Goal: Use online tool/utility: Utilize a website feature to perform a specific function

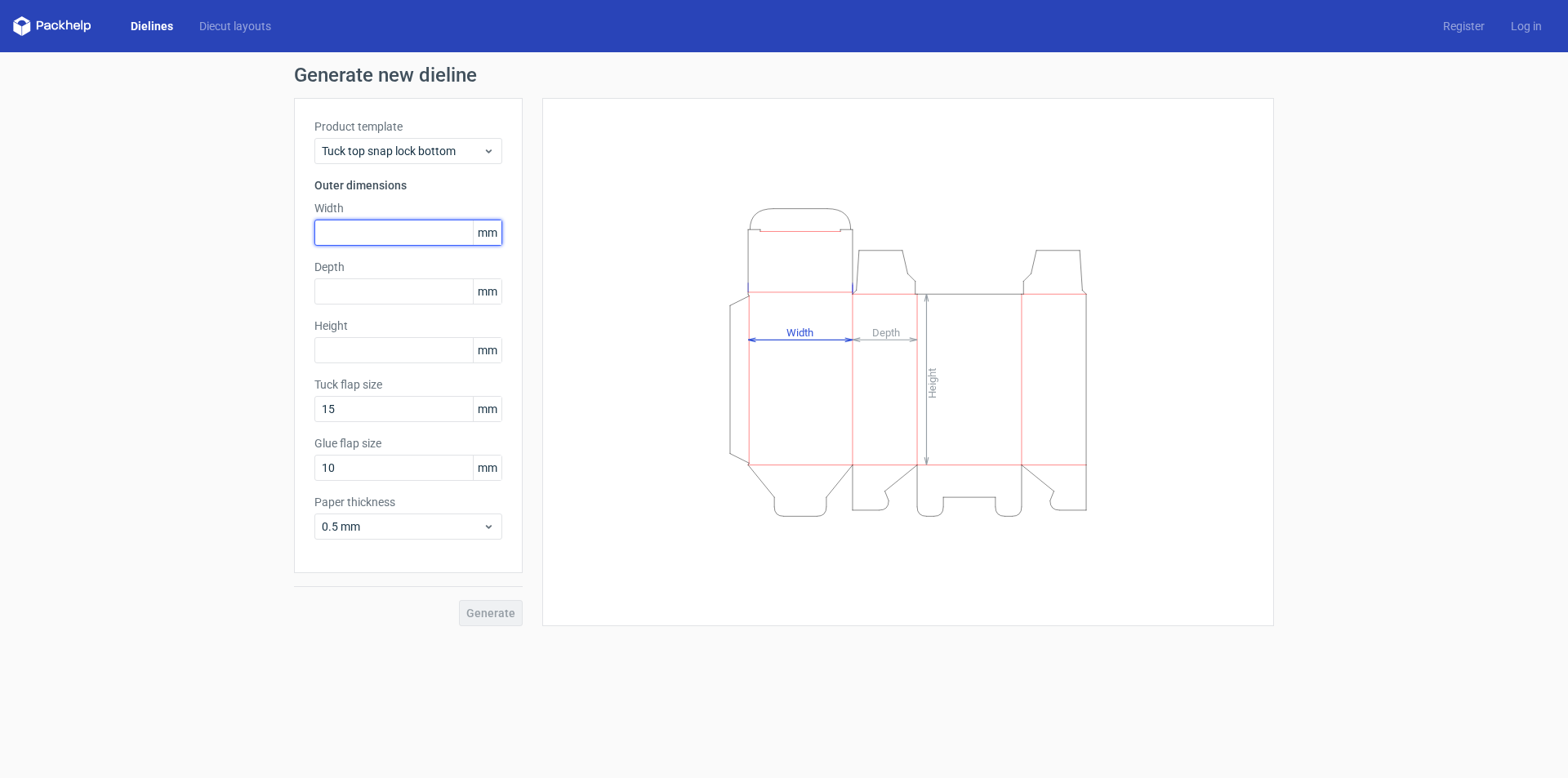
click at [333, 239] on input "text" at bounding box center [408, 232] width 188 height 26
type input "200"
click at [328, 288] on input "text" at bounding box center [408, 291] width 188 height 26
type input "100"
click at [320, 345] on input "text" at bounding box center [408, 350] width 188 height 26
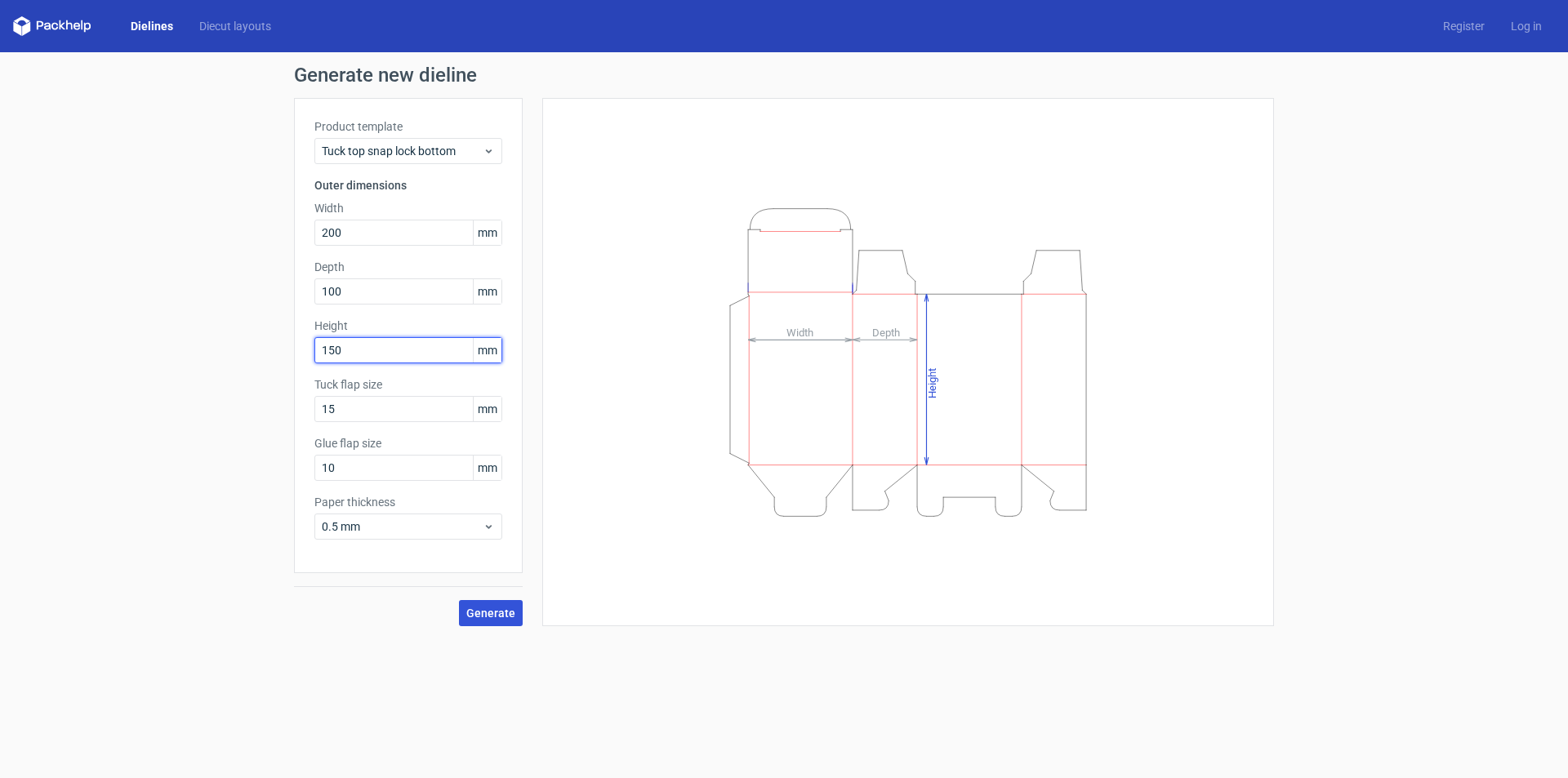
type input "150"
click at [494, 608] on span "Generate" at bounding box center [491, 613] width 49 height 12
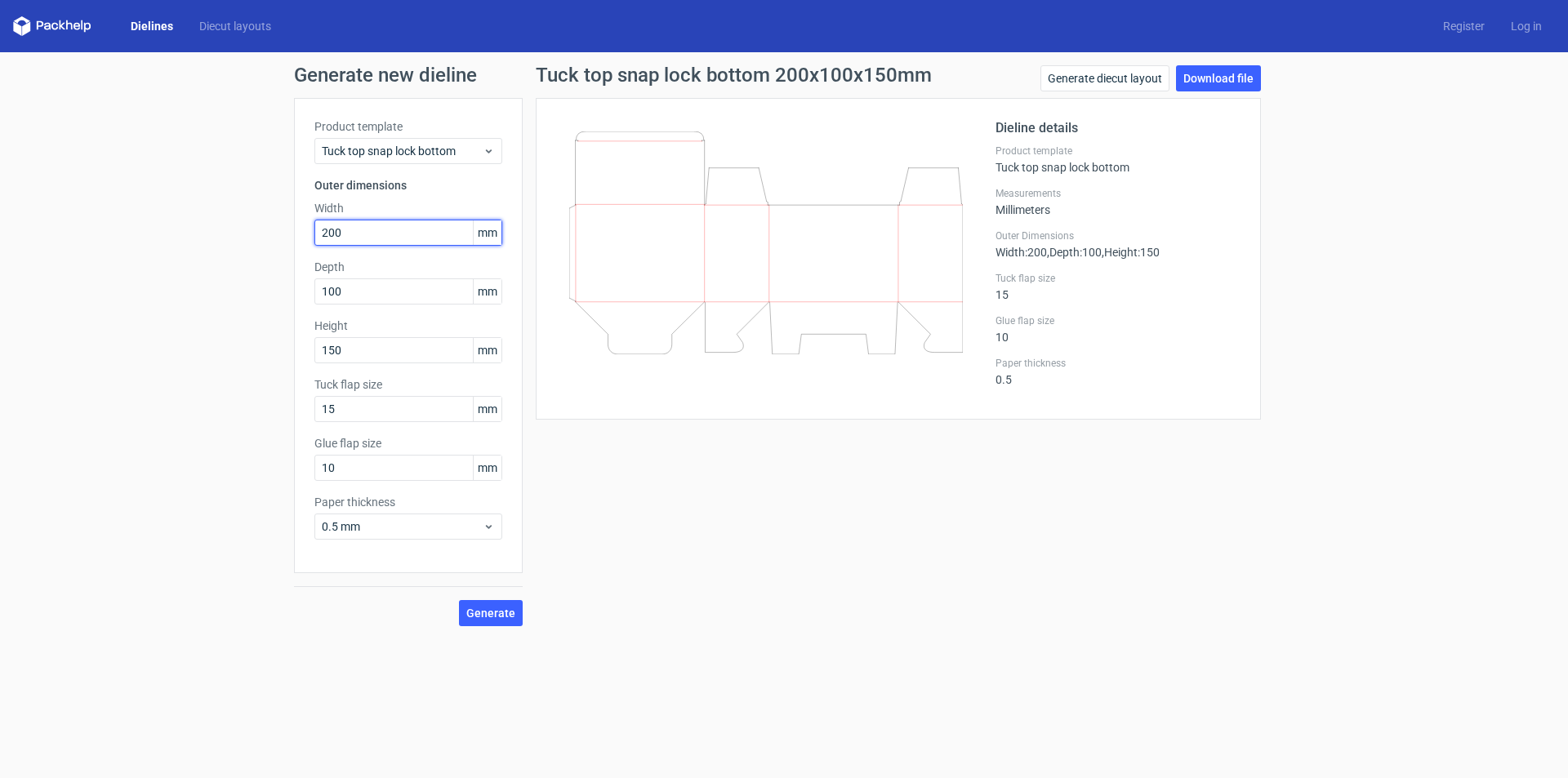
click at [327, 234] on input "200" at bounding box center [408, 232] width 188 height 26
type input "230"
click at [338, 297] on input "100" at bounding box center [408, 291] width 188 height 26
type input "105"
click at [339, 353] on input "150" at bounding box center [408, 350] width 188 height 26
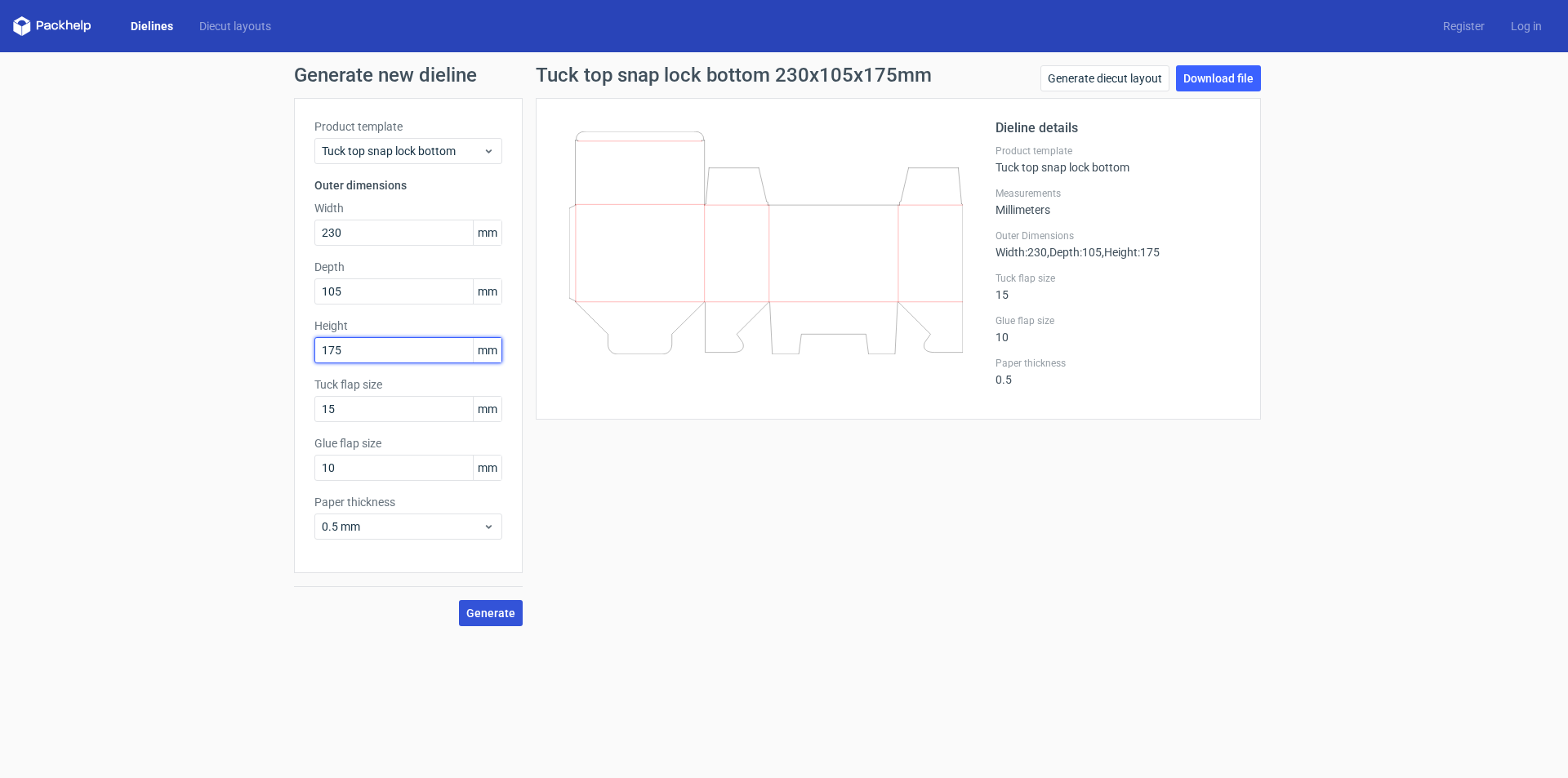
type input "175"
click at [497, 616] on span "Generate" at bounding box center [491, 613] width 49 height 12
click at [326, 470] on input "10" at bounding box center [408, 467] width 188 height 26
type input "0"
type input "20"
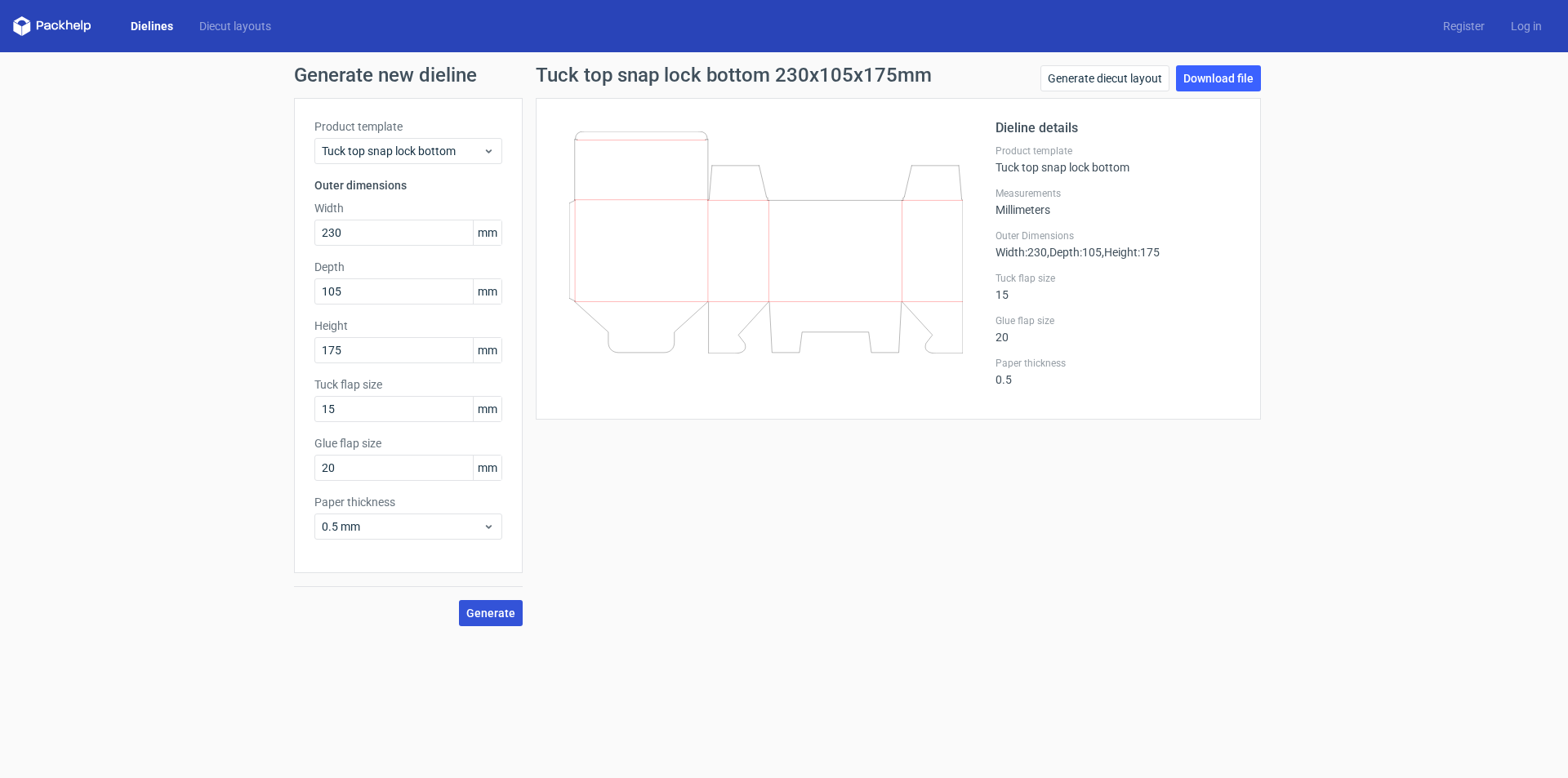
click at [477, 614] on span "Generate" at bounding box center [491, 613] width 49 height 12
click at [488, 148] on icon at bounding box center [489, 151] width 12 height 13
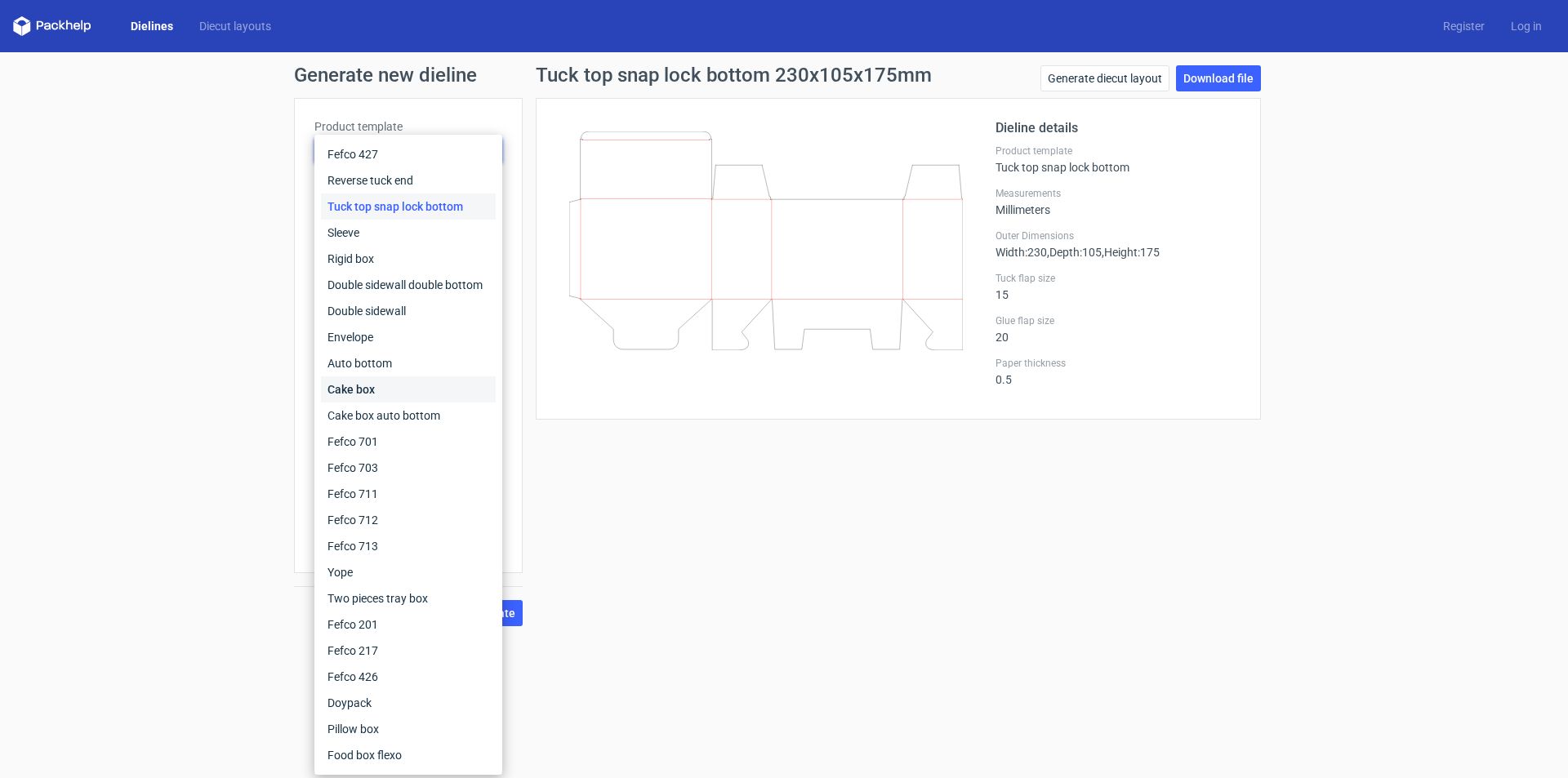
click at [364, 387] on div "Cake box" at bounding box center [408, 389] width 175 height 26
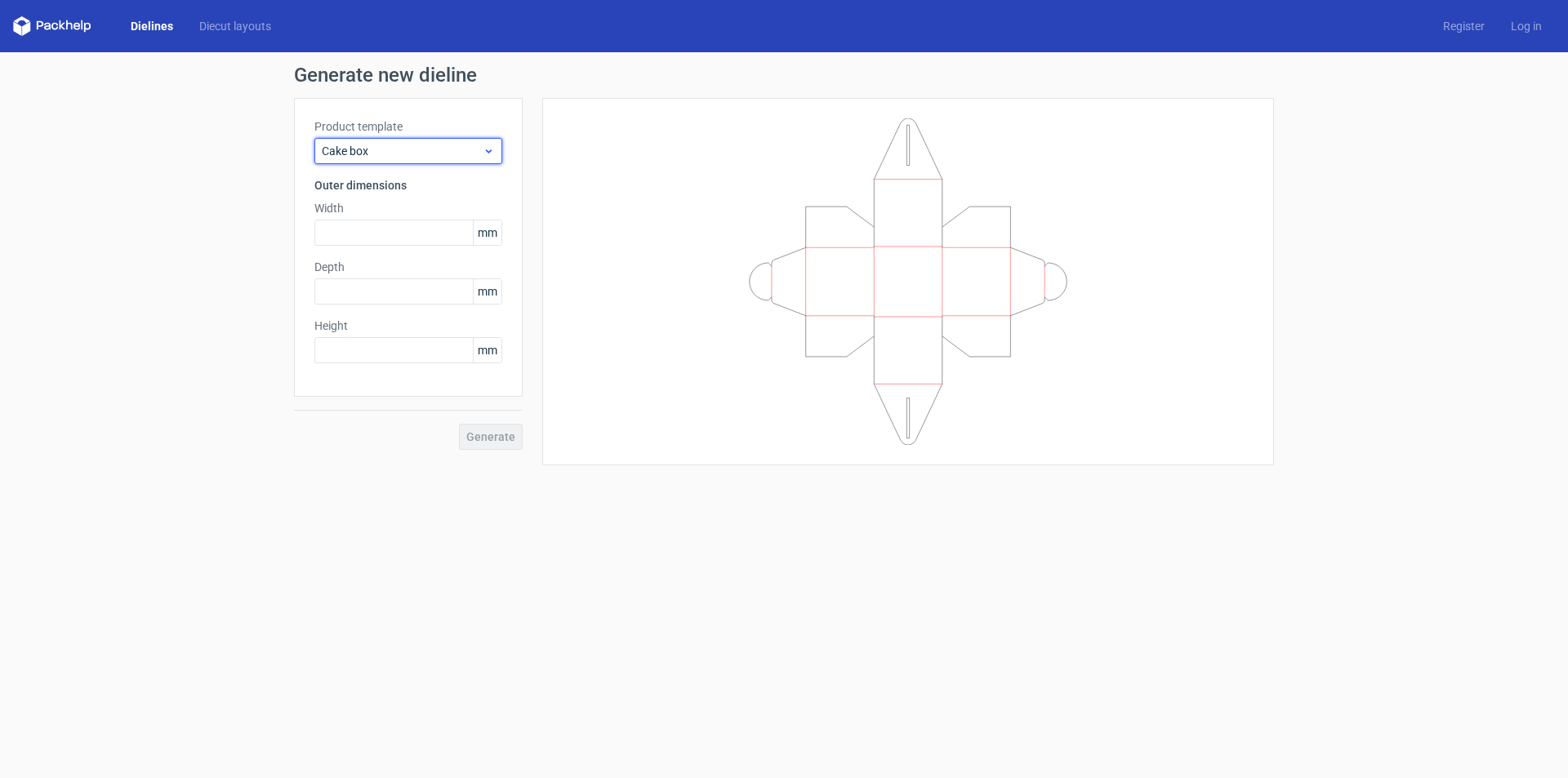
click at [492, 156] on icon at bounding box center [489, 151] width 12 height 13
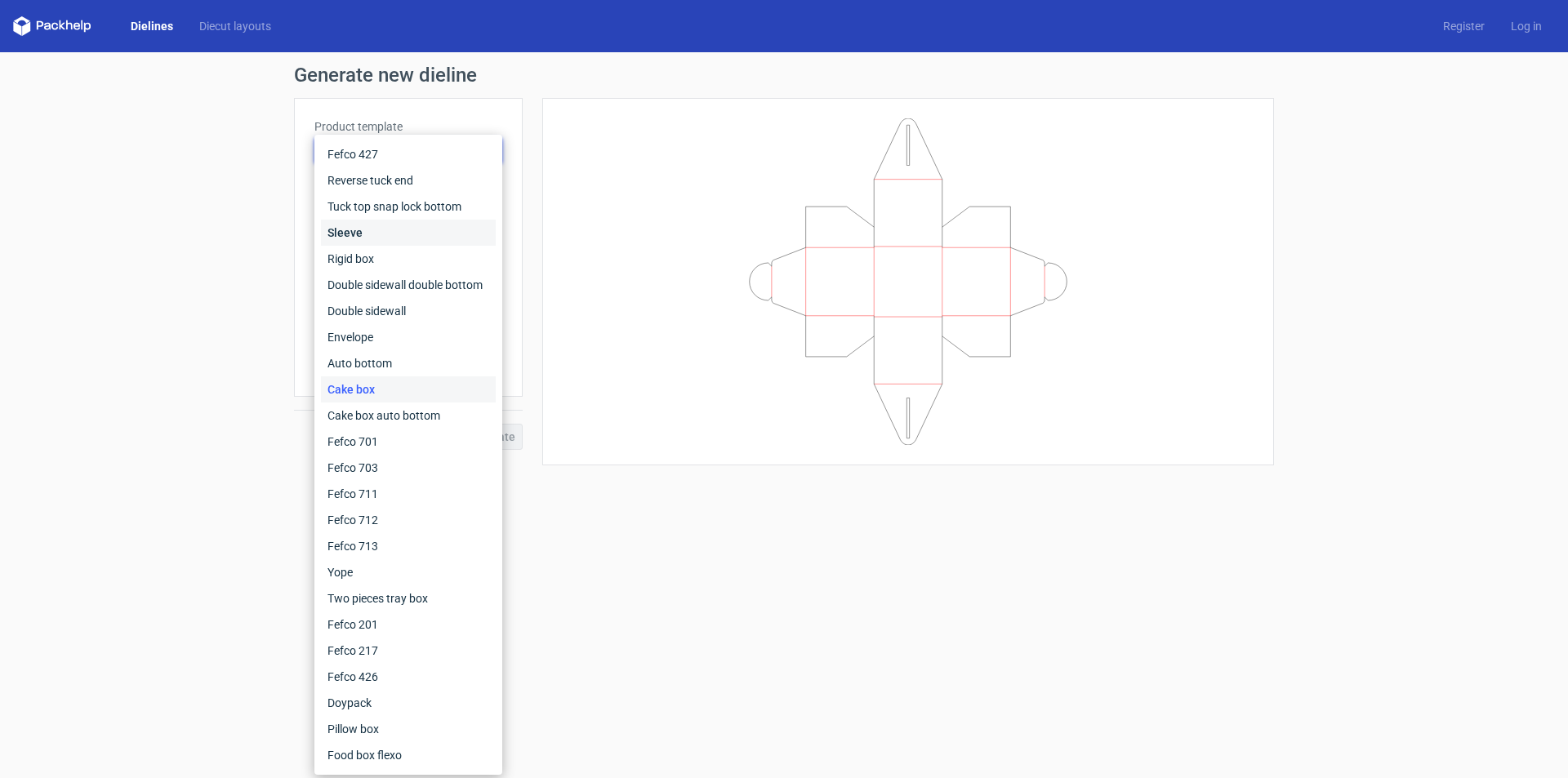
click at [370, 234] on div "Sleeve" at bounding box center [408, 232] width 175 height 26
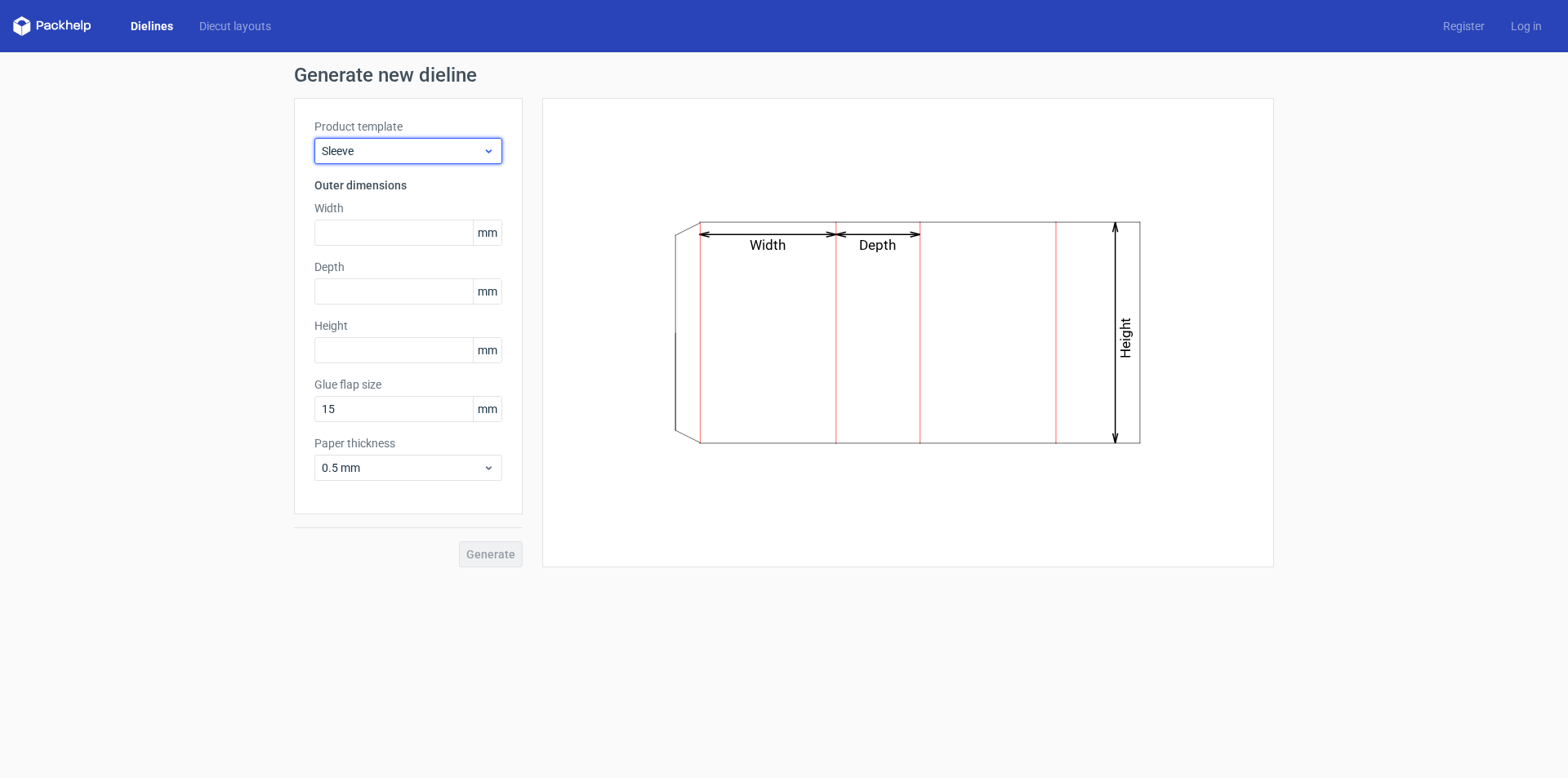
click at [486, 153] on icon at bounding box center [489, 151] width 12 height 13
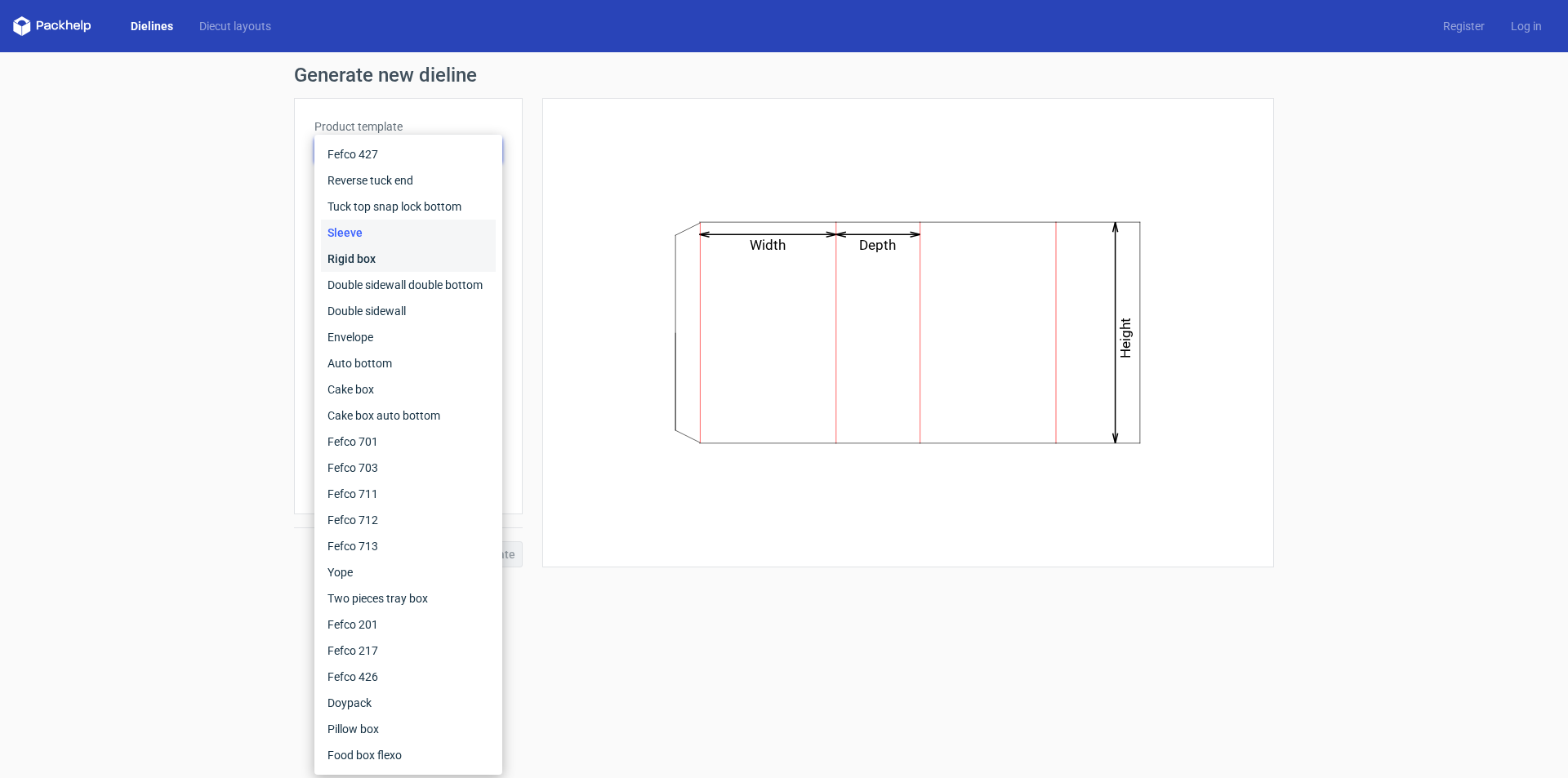
click at [358, 254] on div "Rigid box" at bounding box center [408, 259] width 175 height 26
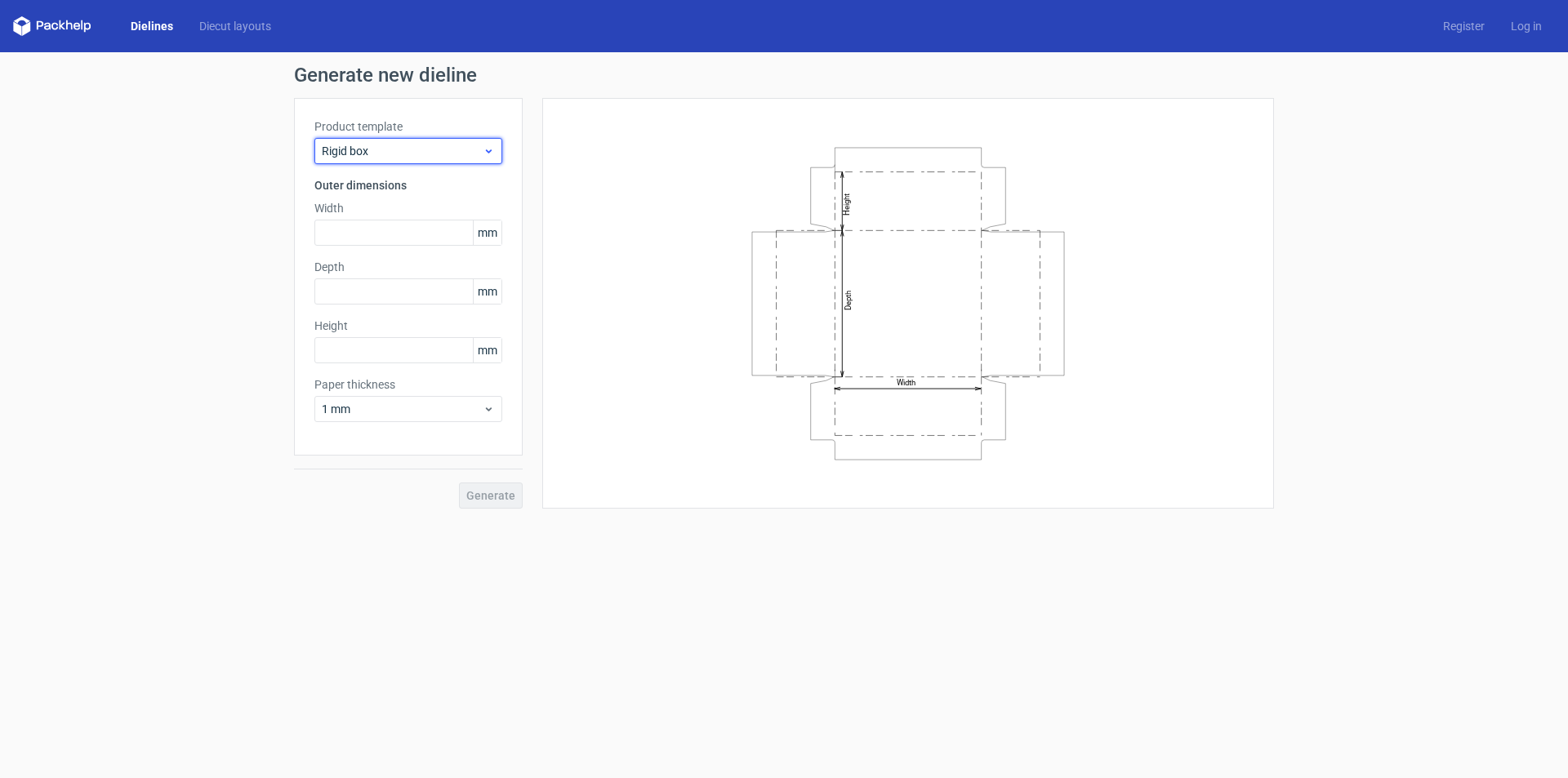
click at [488, 152] on use at bounding box center [488, 151] width 6 height 4
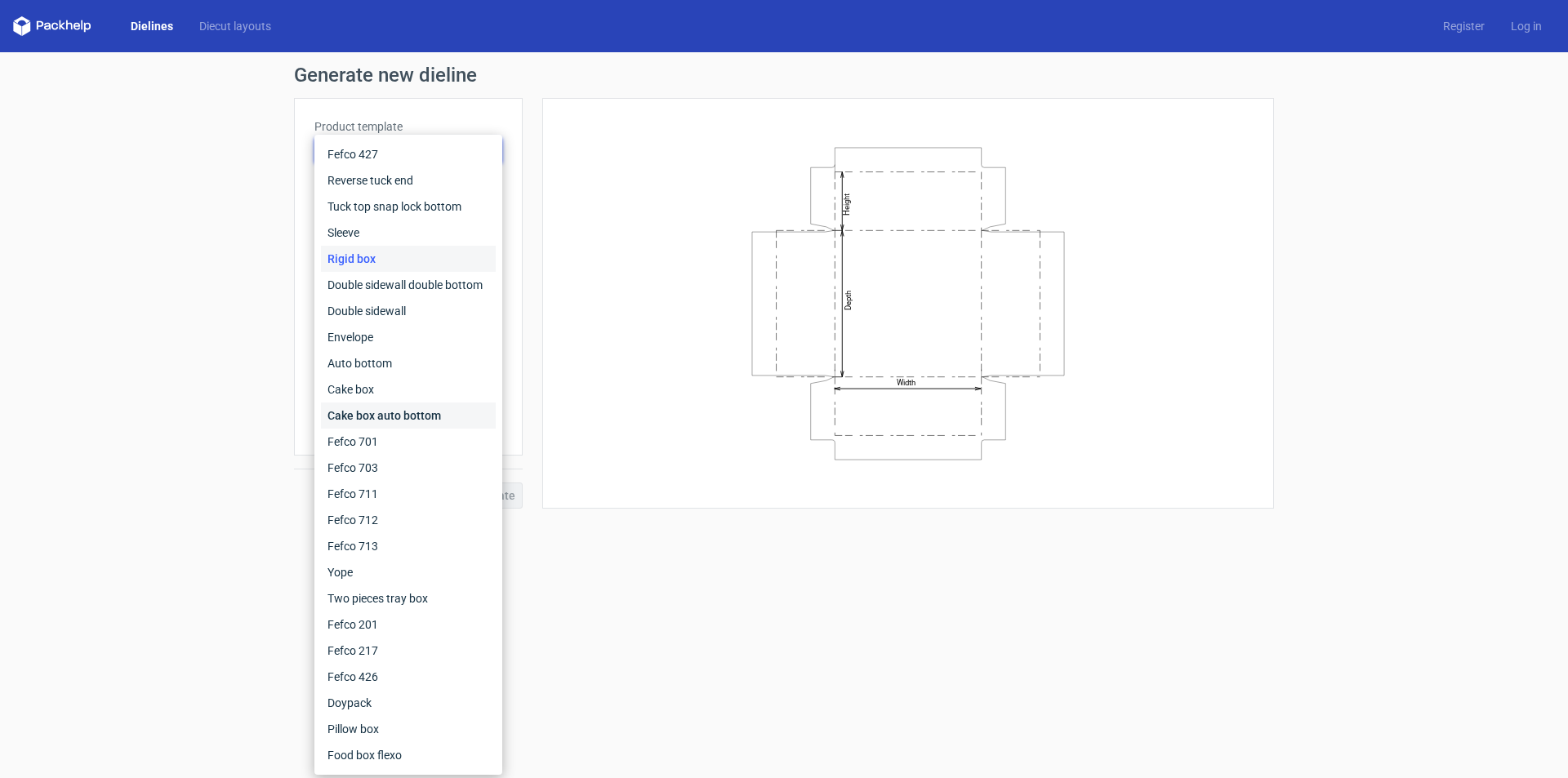
click at [429, 413] on div "Cake box auto bottom" at bounding box center [408, 415] width 175 height 26
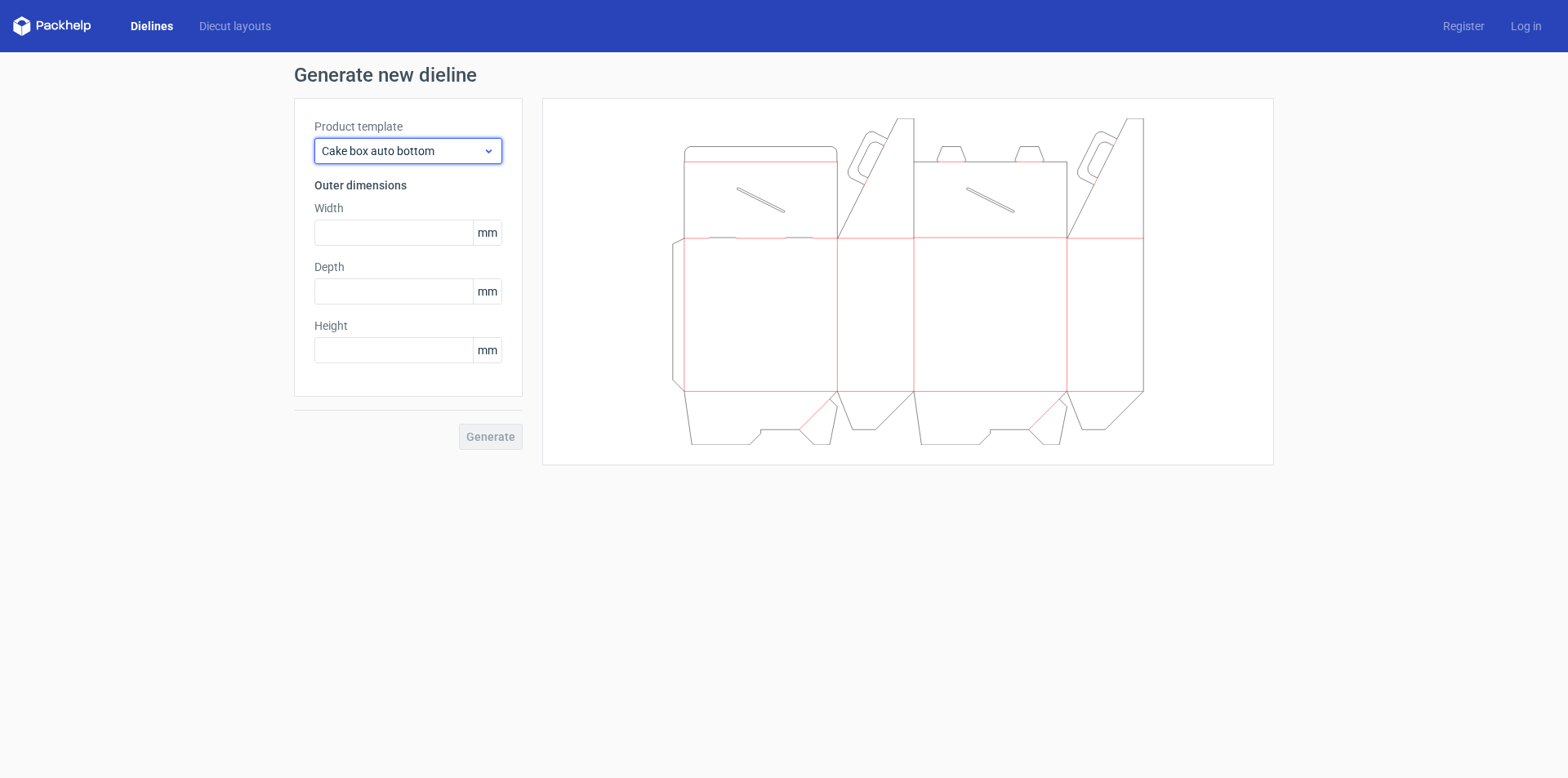
click at [491, 156] on icon at bounding box center [489, 151] width 12 height 13
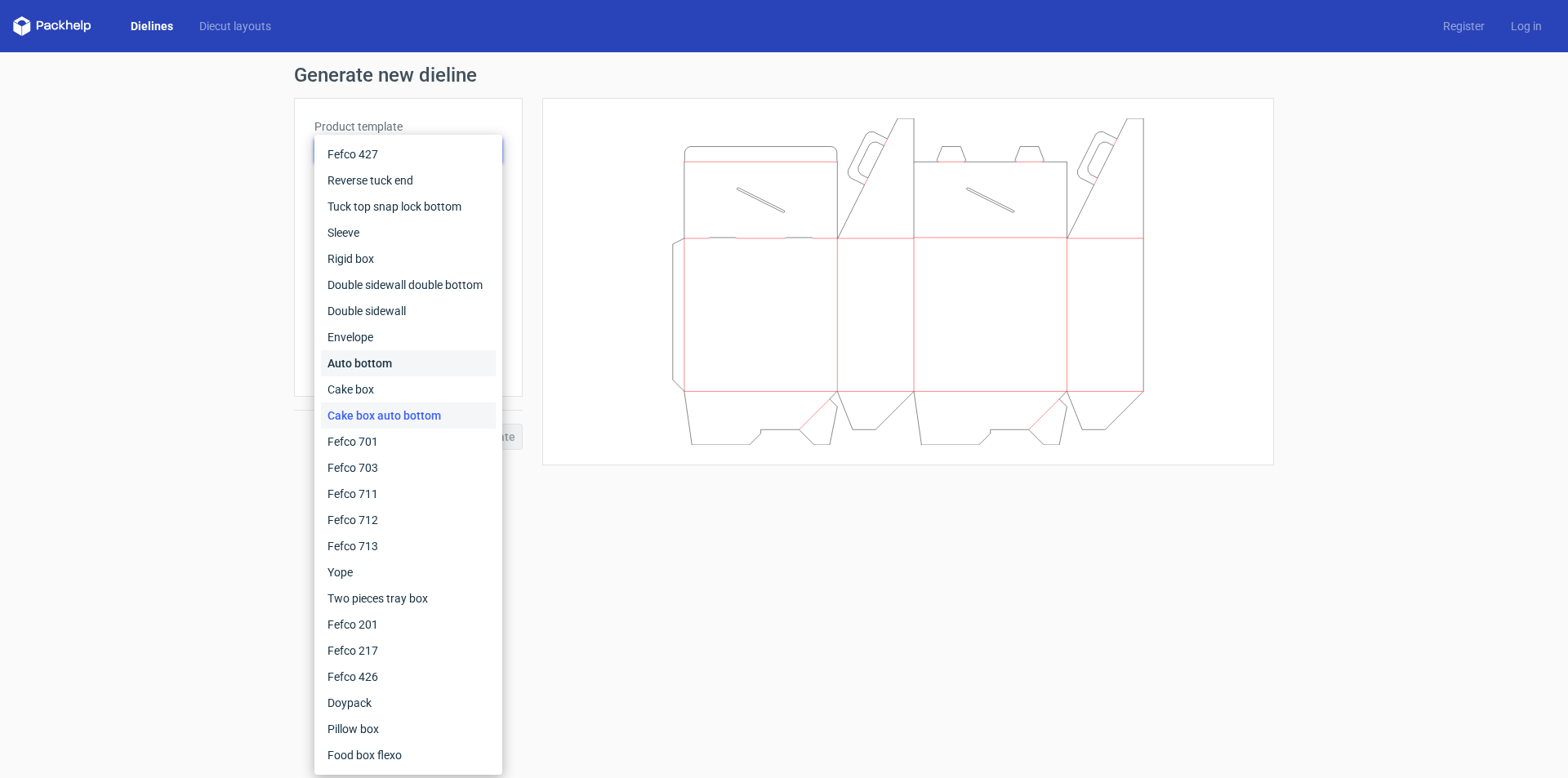
click at [381, 359] on div "Auto bottom" at bounding box center [408, 362] width 175 height 26
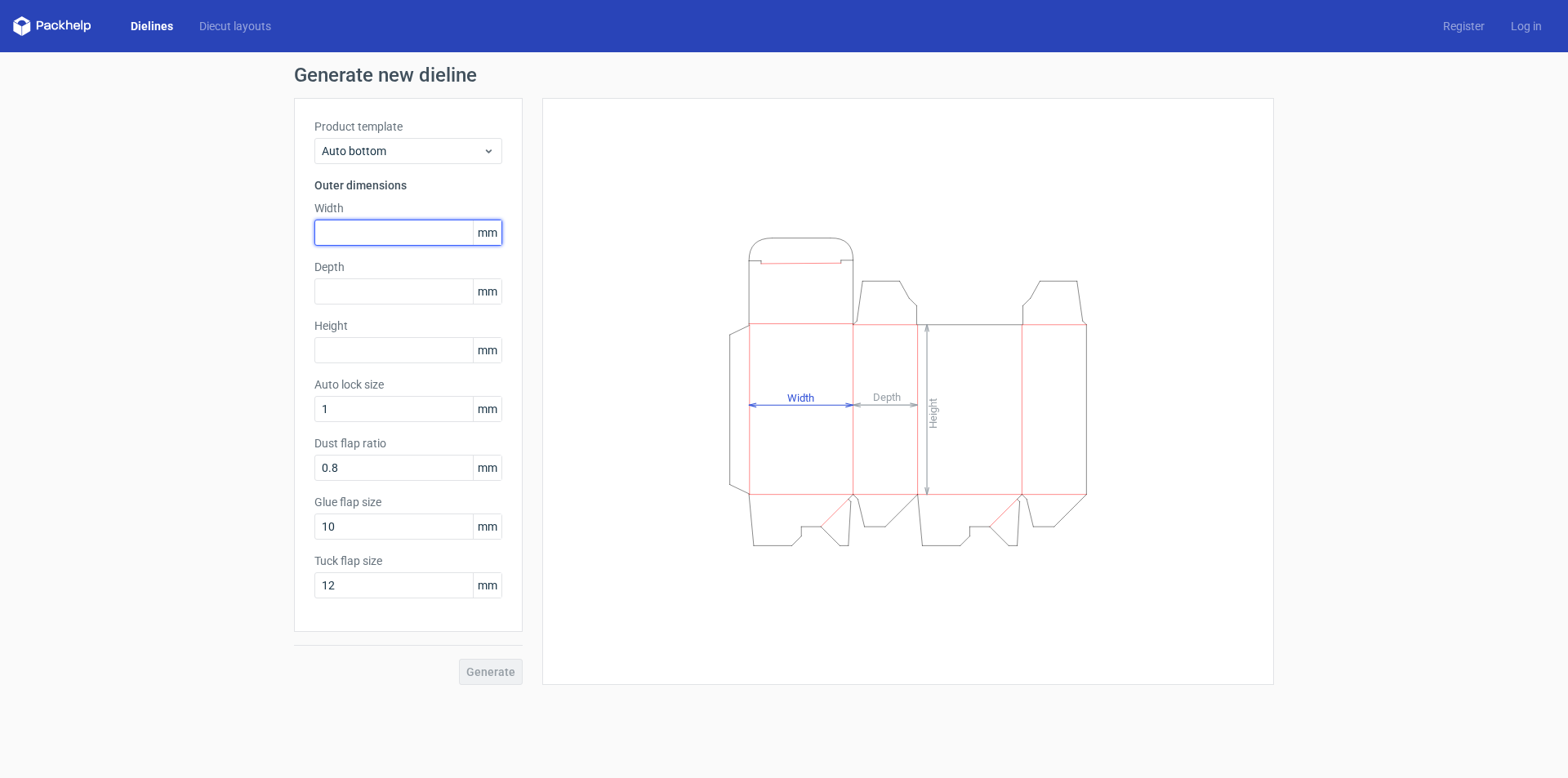
click at [350, 235] on input "text" at bounding box center [408, 232] width 188 height 26
type input "130"
click at [343, 280] on input "text" at bounding box center [408, 291] width 188 height 26
type input "150"
click at [332, 348] on input "text" at bounding box center [408, 350] width 188 height 26
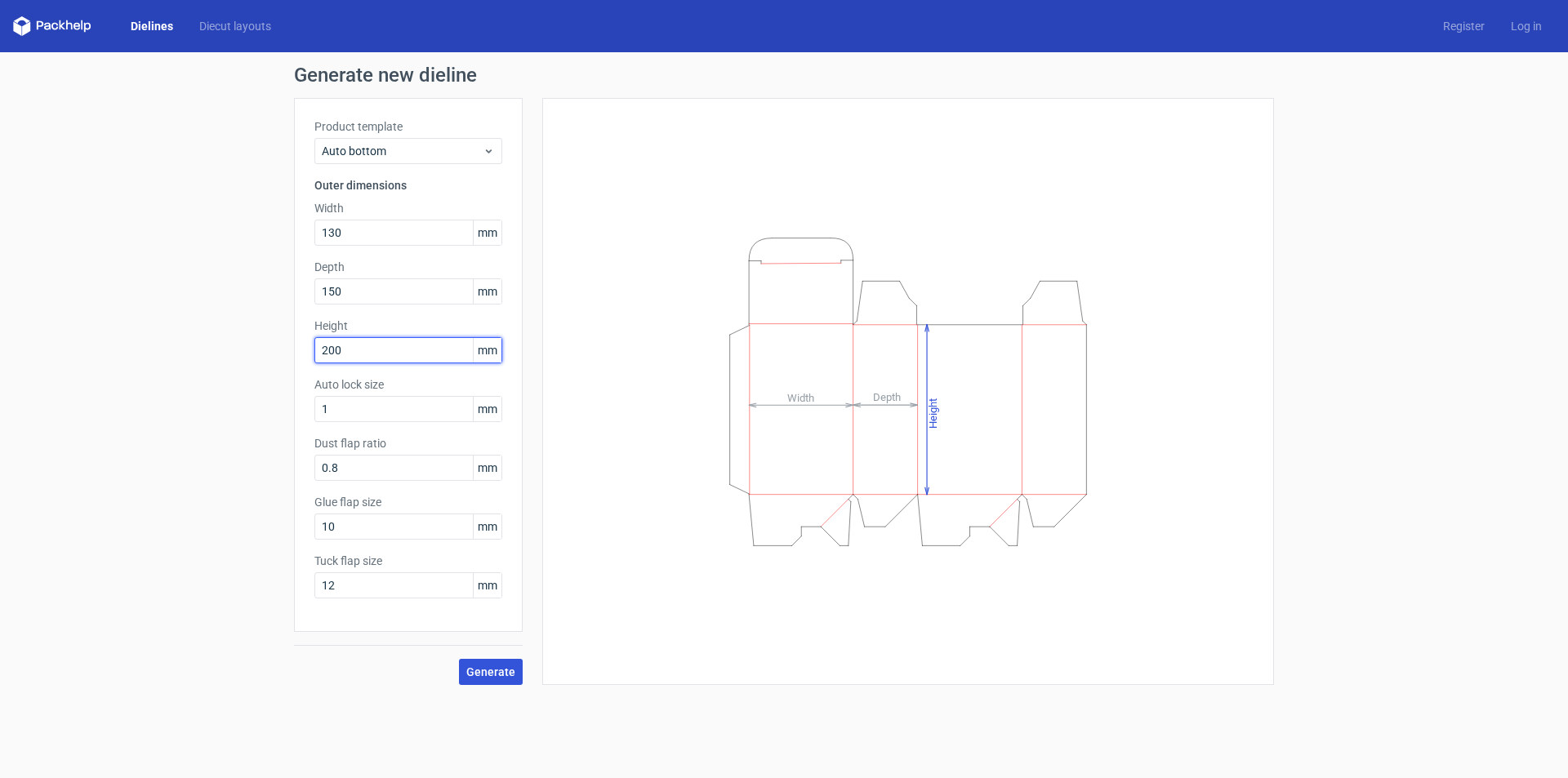
type input "200"
click at [488, 672] on span "Generate" at bounding box center [491, 672] width 49 height 12
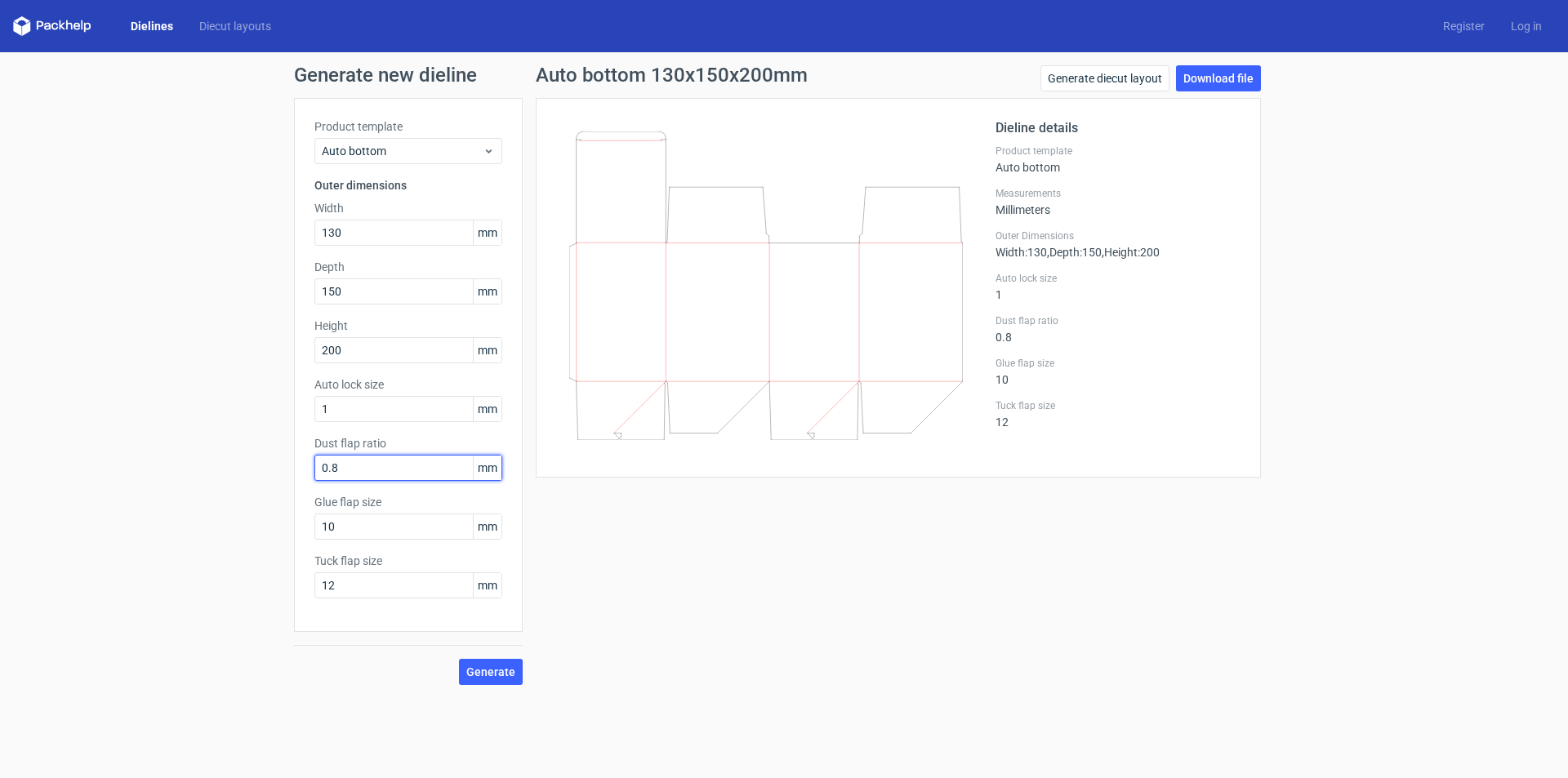
click at [343, 471] on input "0.8" at bounding box center [408, 467] width 188 height 26
type input "0"
type input "20"
click at [478, 667] on span "Generate" at bounding box center [491, 672] width 49 height 12
click at [328, 529] on input "10" at bounding box center [408, 526] width 188 height 26
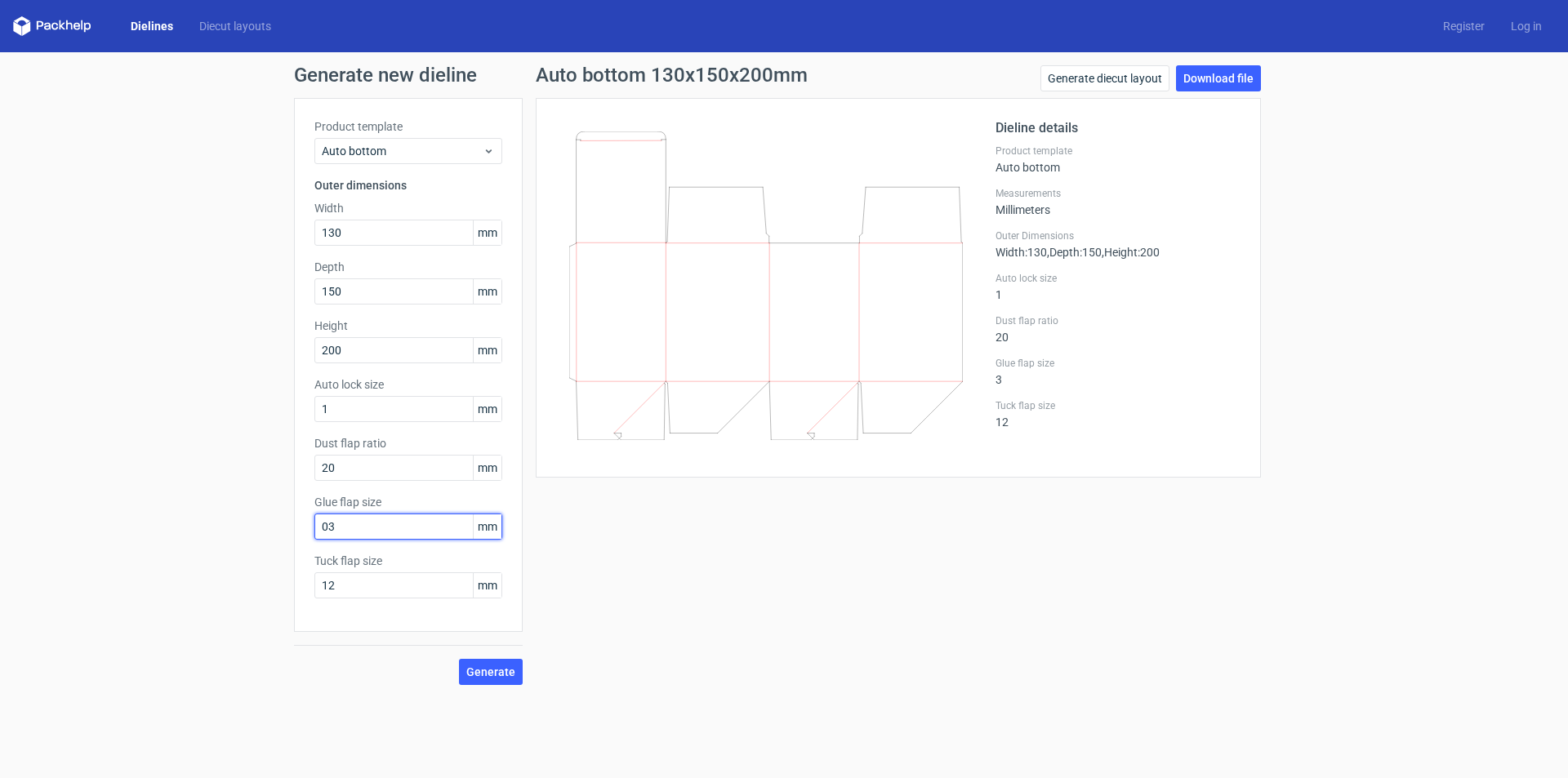
type input "0"
type input "30"
click at [481, 672] on span "Generate" at bounding box center [491, 672] width 49 height 12
click at [491, 150] on icon at bounding box center [489, 151] width 12 height 13
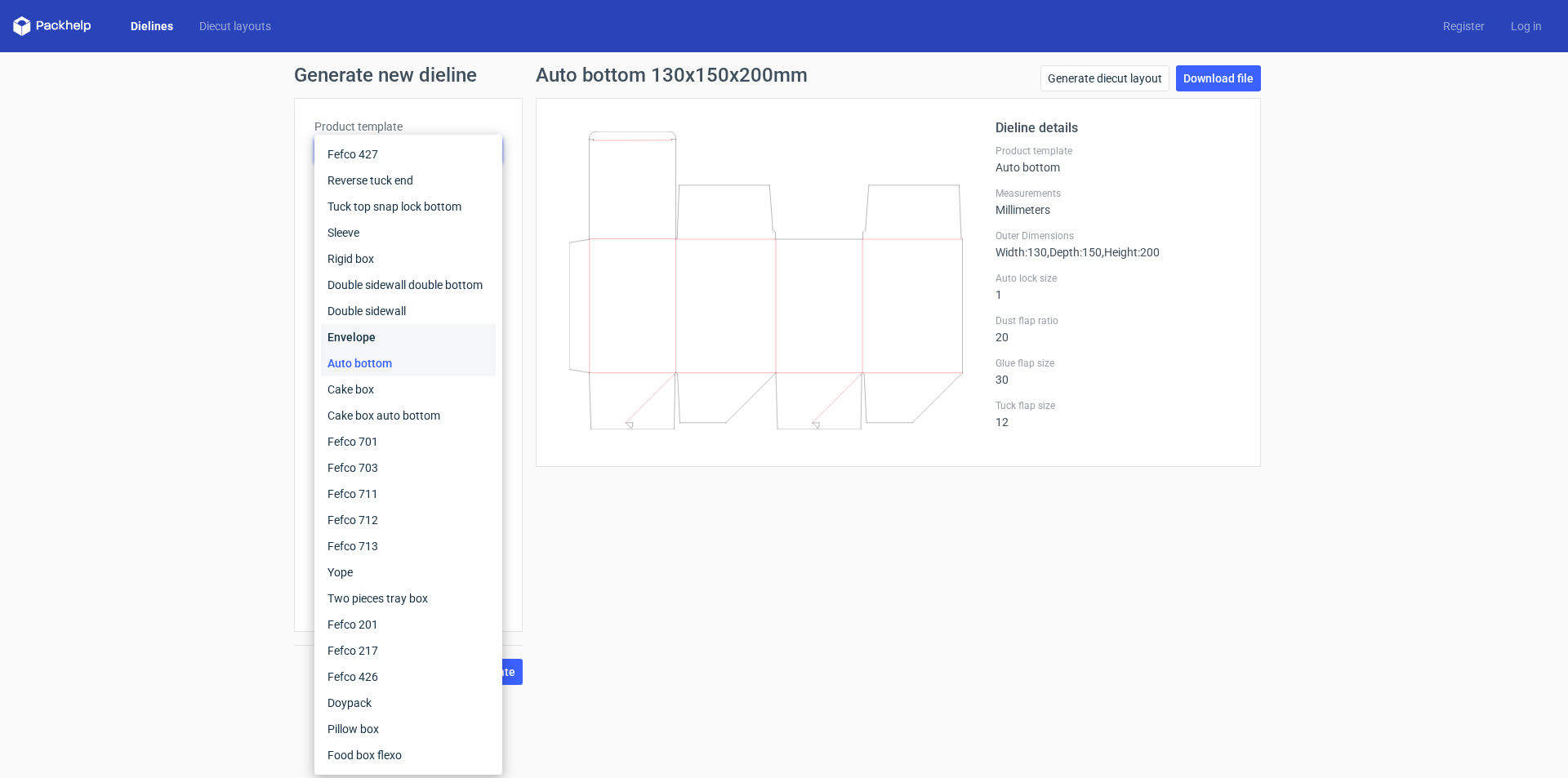
click at [398, 343] on div "Envelope" at bounding box center [408, 337] width 175 height 26
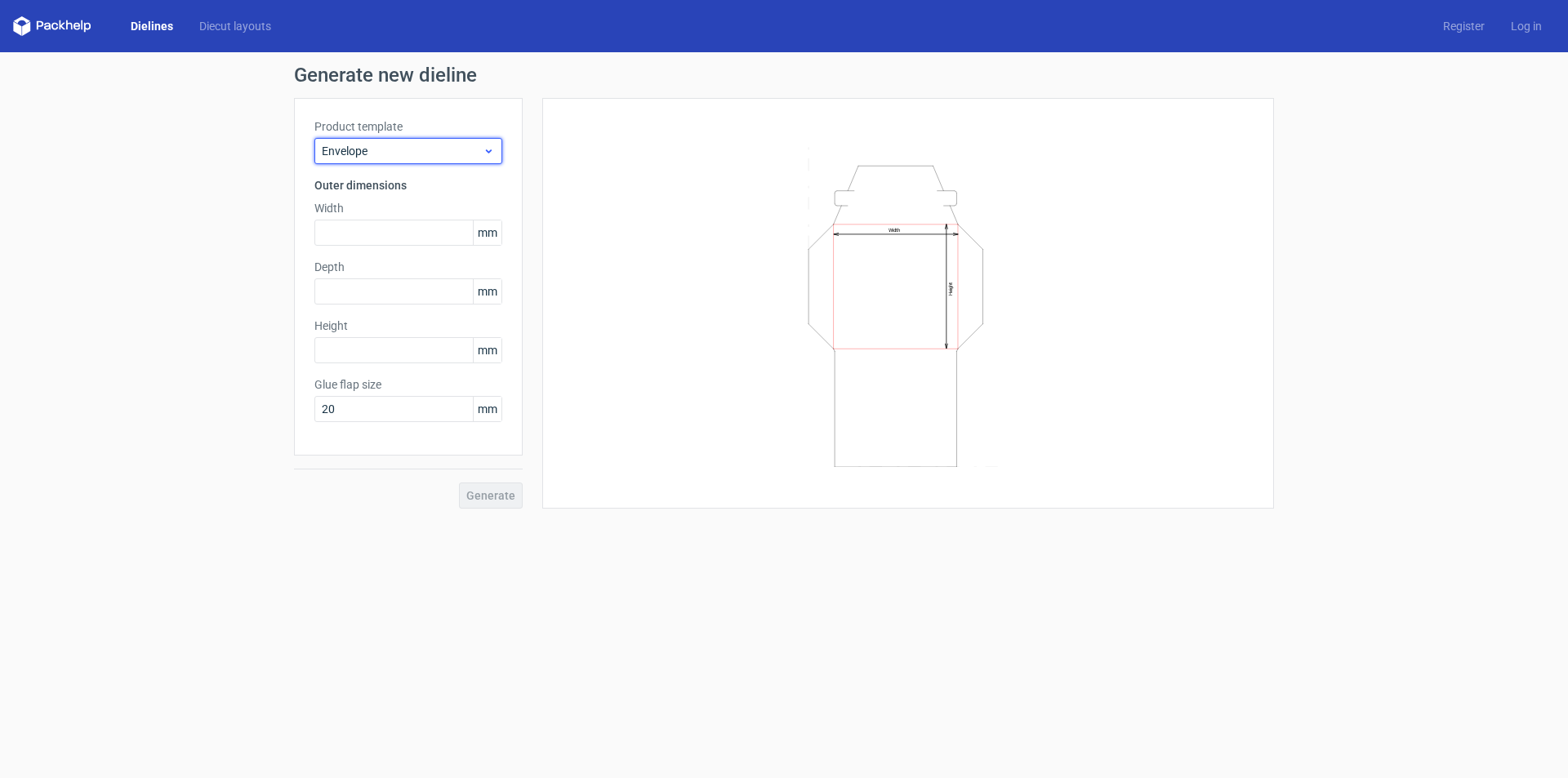
click at [485, 149] on icon at bounding box center [489, 151] width 12 height 13
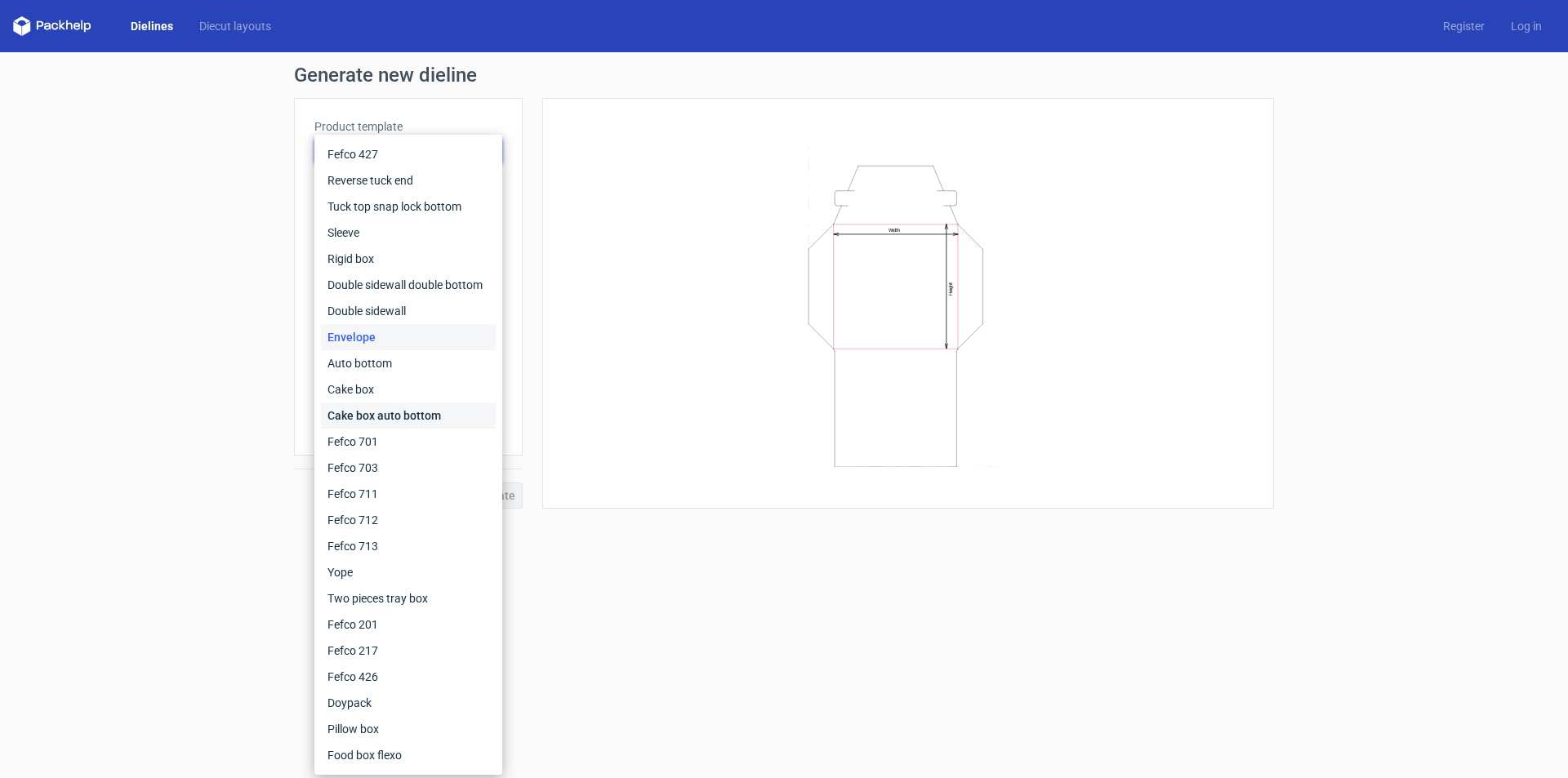
click at [419, 416] on div "Cake box auto bottom" at bounding box center [408, 415] width 175 height 26
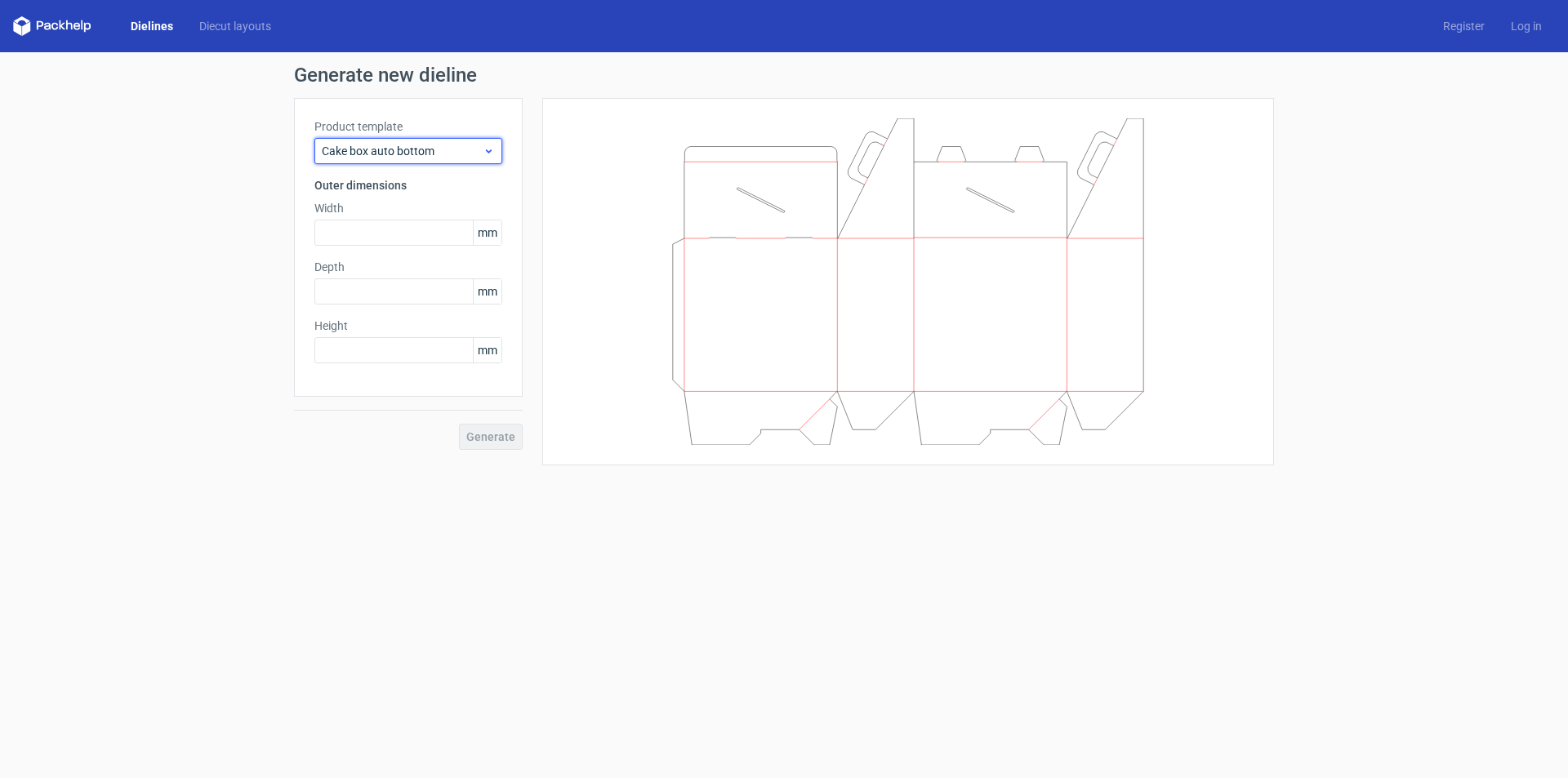
click at [491, 146] on icon at bounding box center [489, 151] width 12 height 13
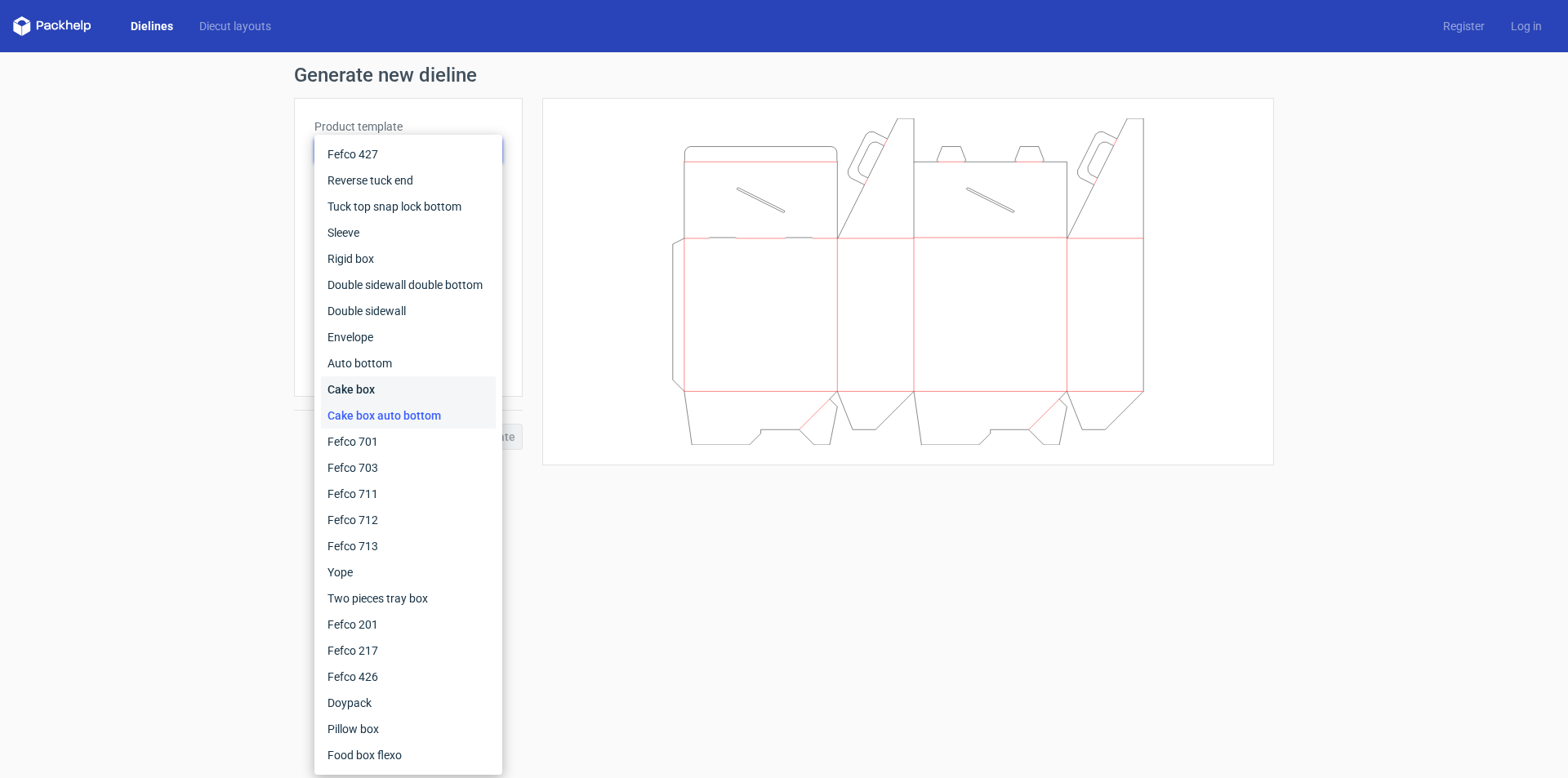
click at [376, 385] on div "Cake box" at bounding box center [408, 389] width 175 height 26
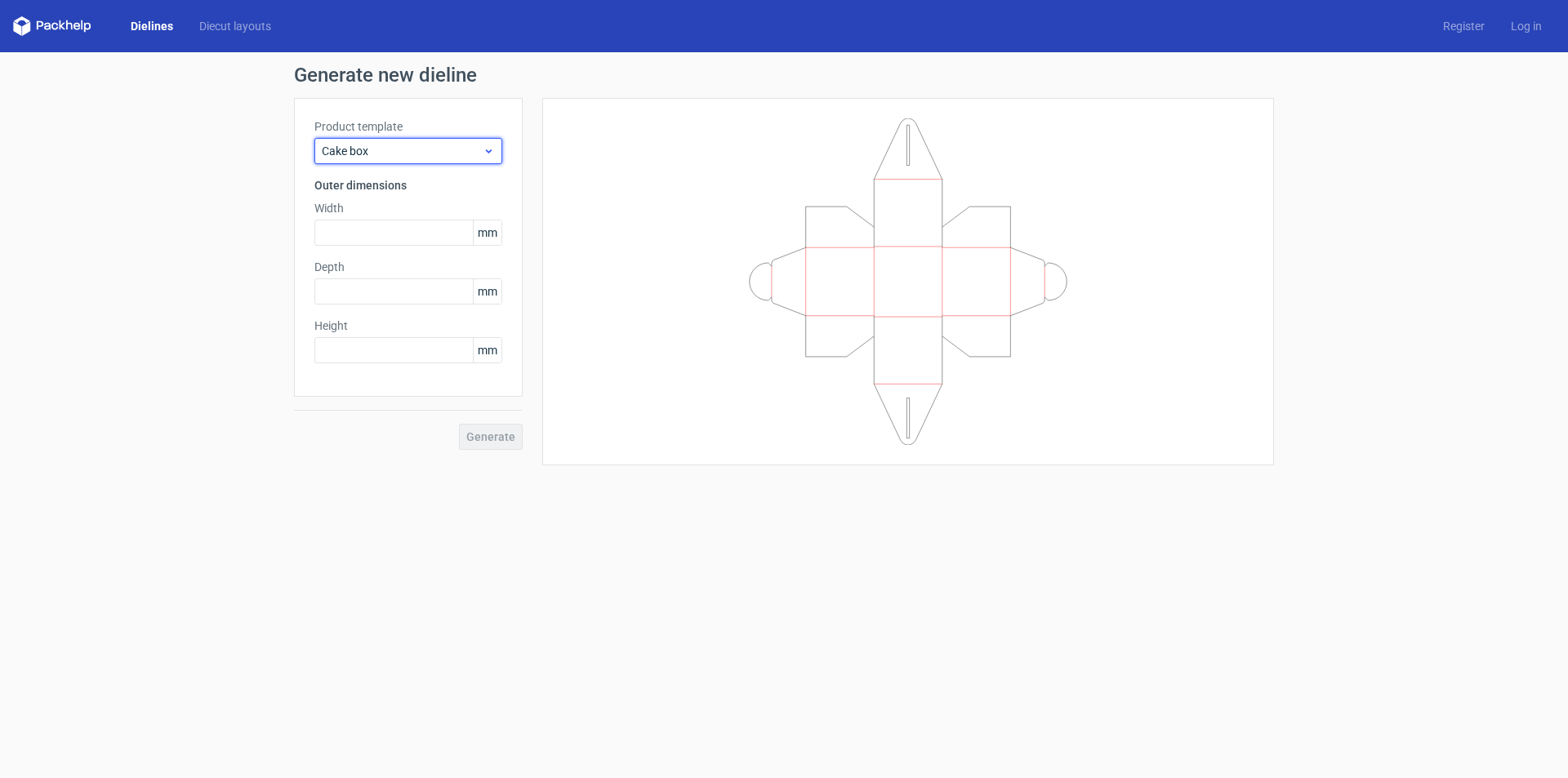
click at [488, 151] on use at bounding box center [488, 151] width 6 height 4
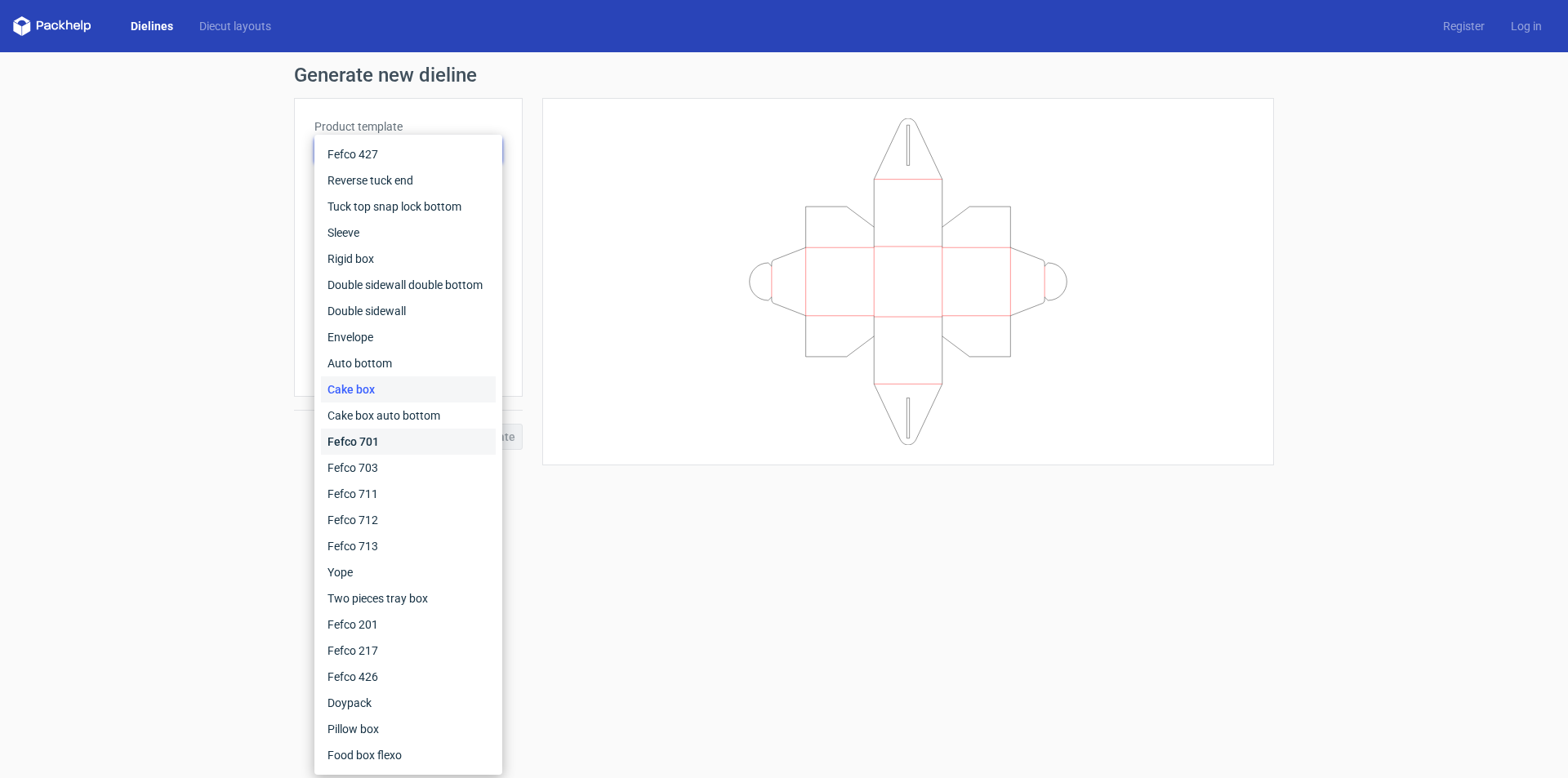
click at [371, 439] on div "Fefco 701" at bounding box center [408, 441] width 175 height 26
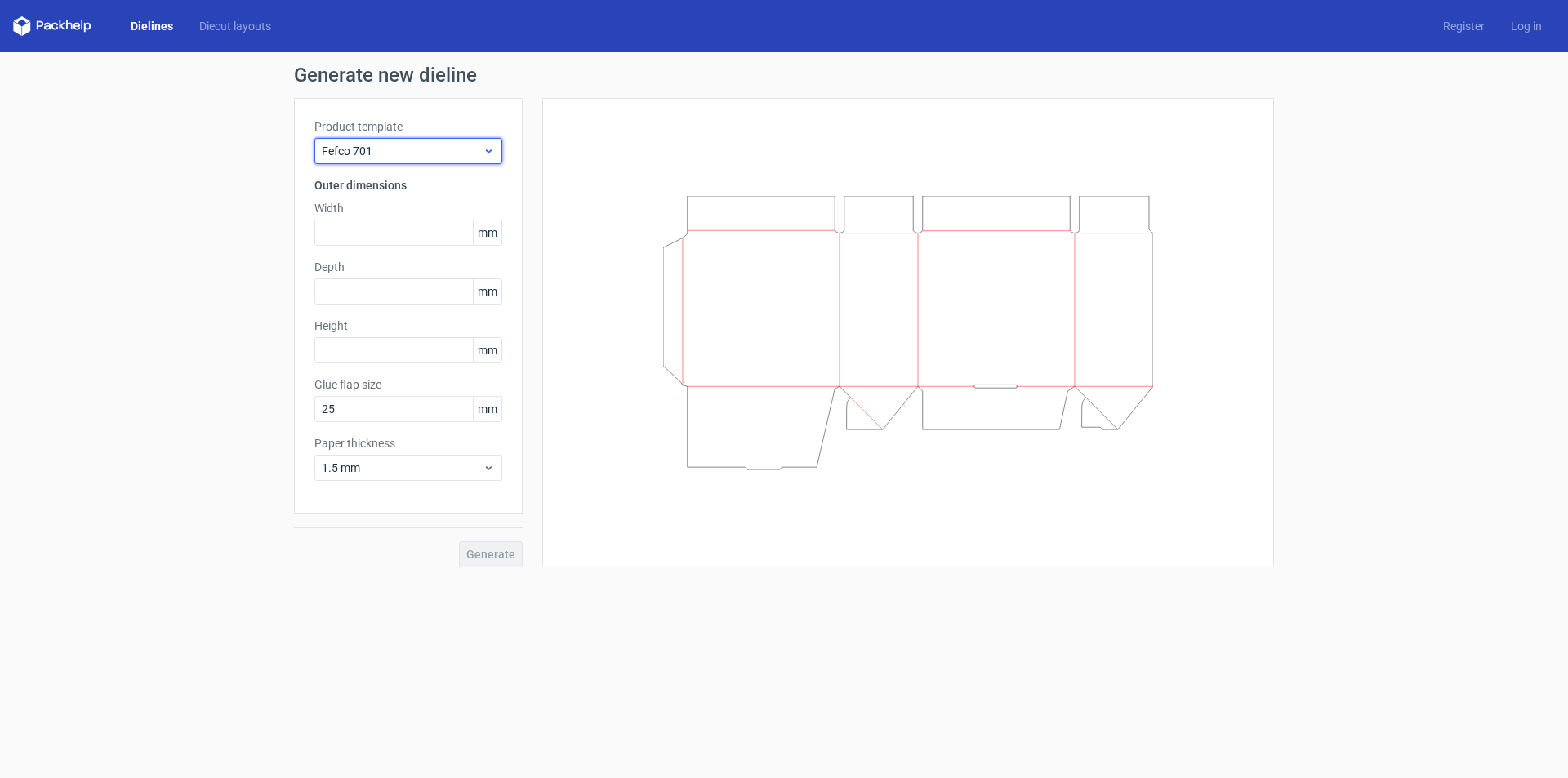
click at [487, 157] on icon at bounding box center [489, 151] width 12 height 13
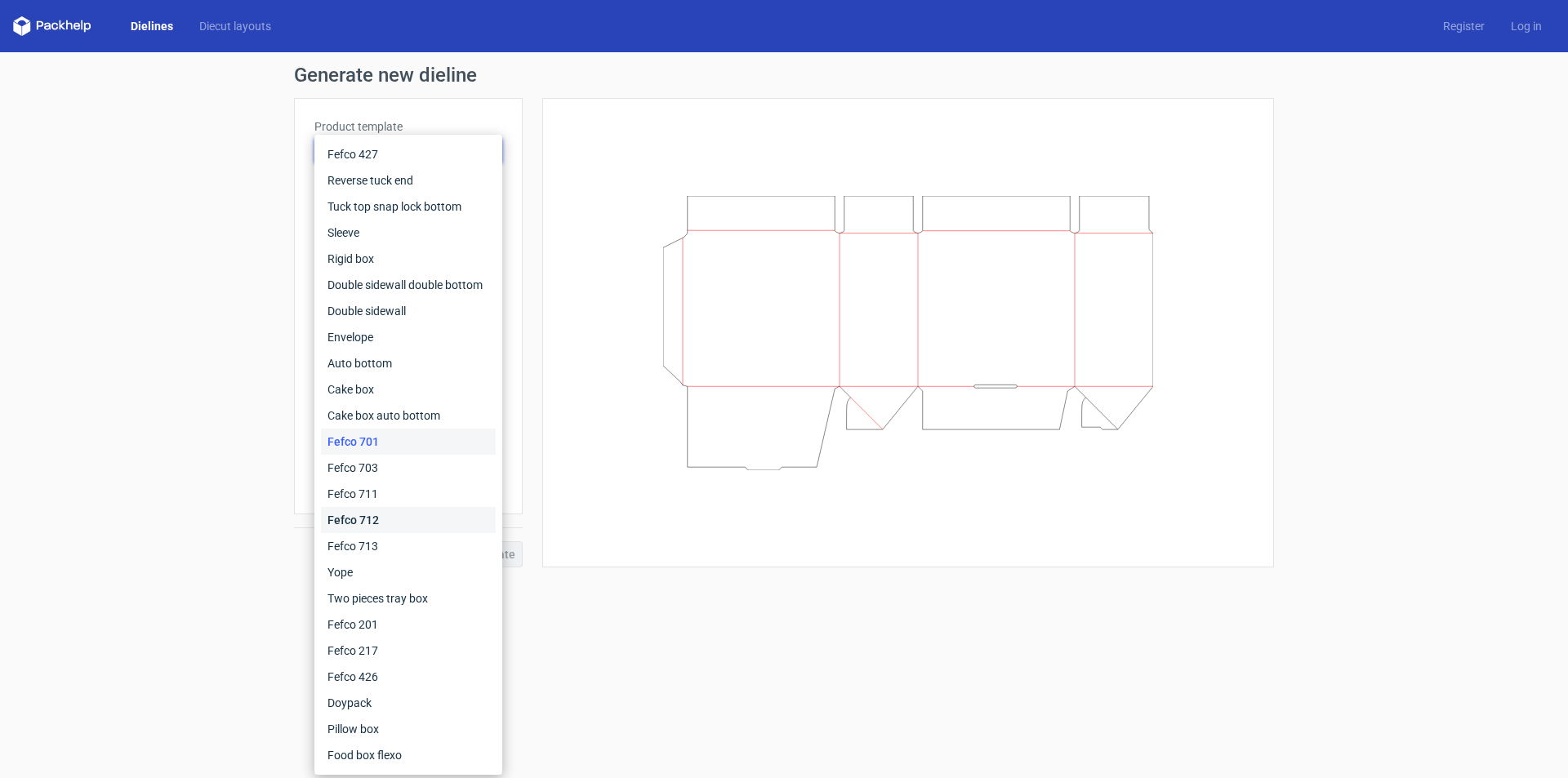
click at [367, 519] on div "Fefco 712" at bounding box center [408, 519] width 175 height 26
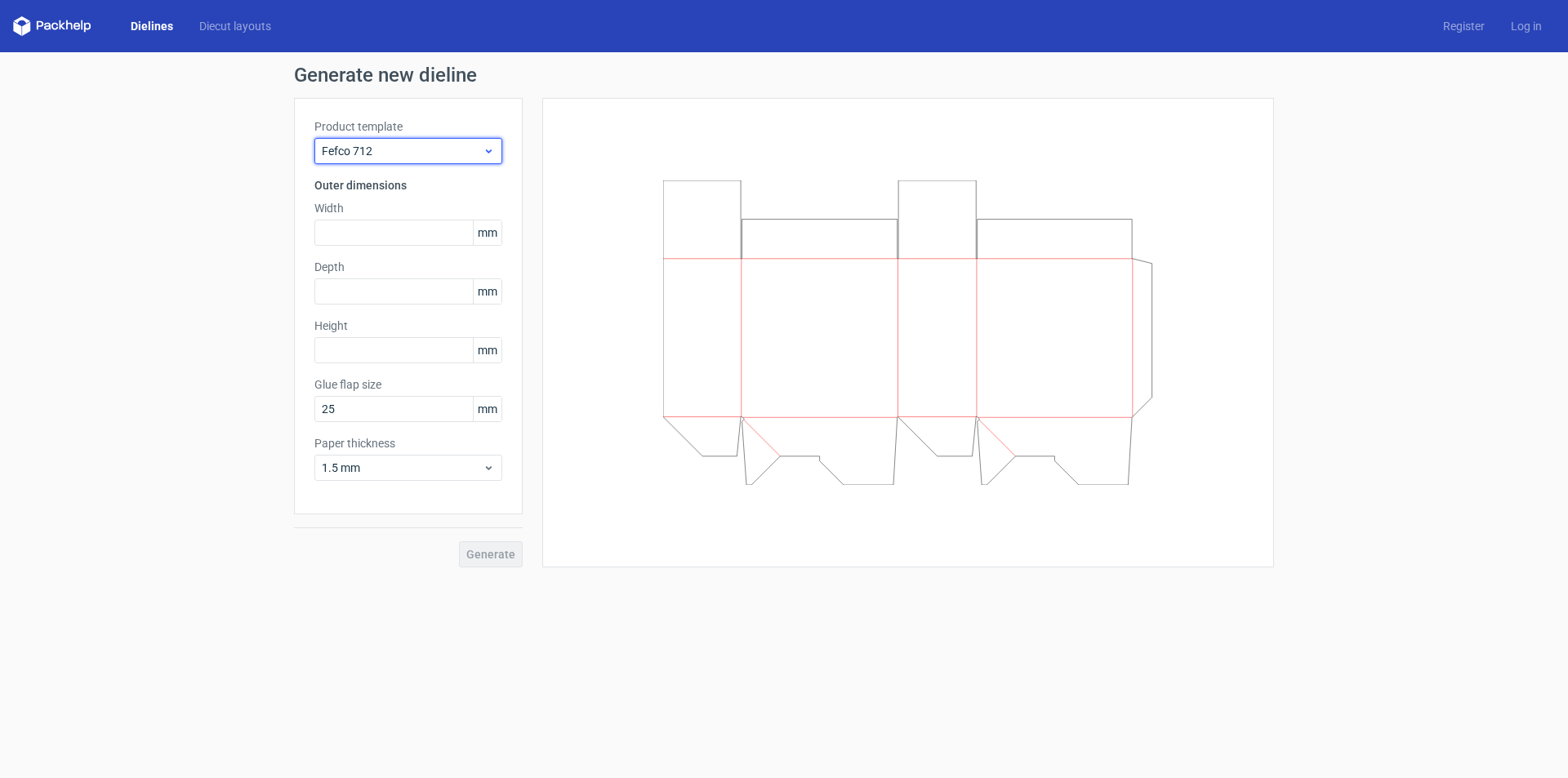
click at [490, 155] on icon at bounding box center [489, 151] width 12 height 13
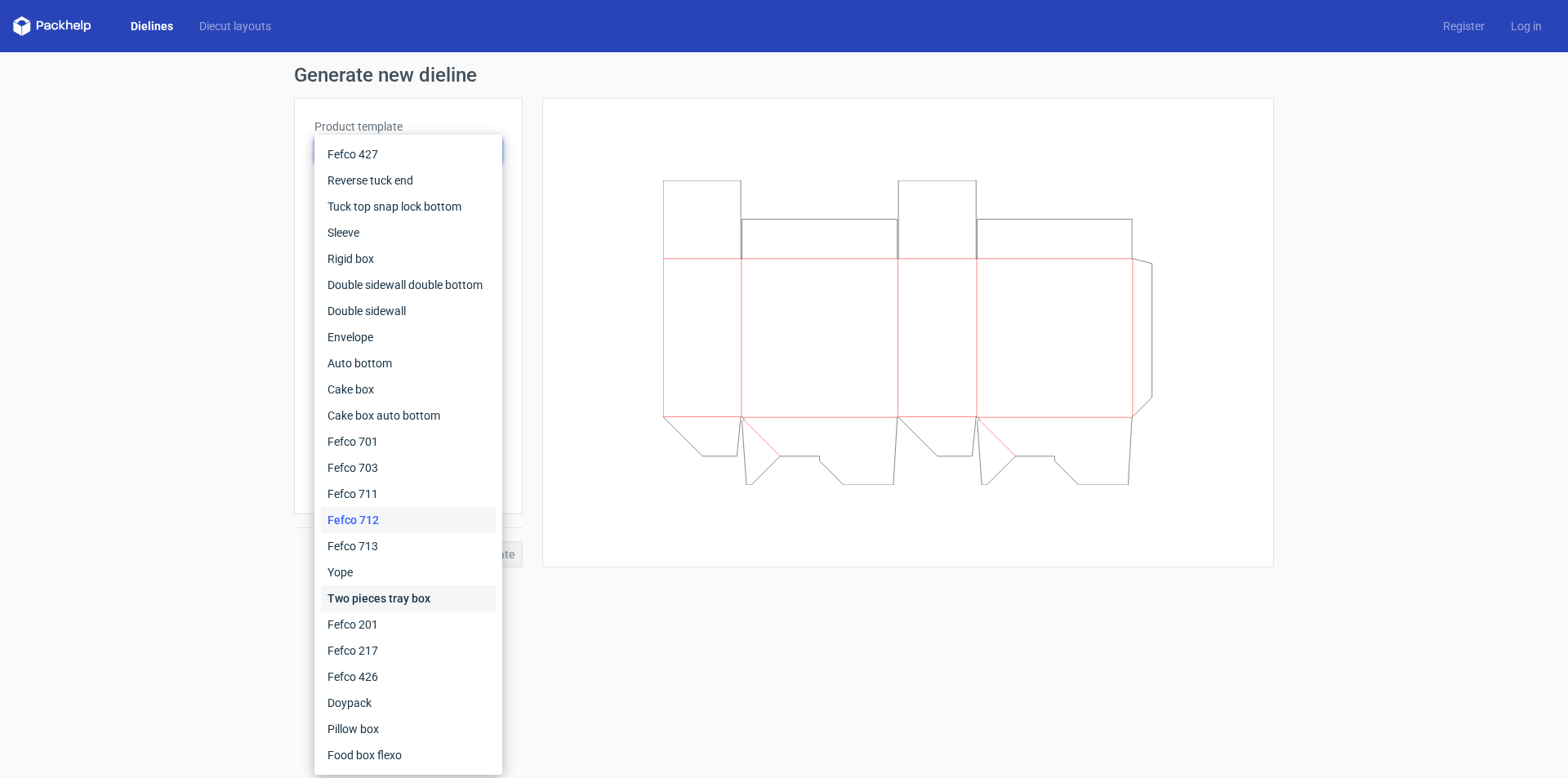
click at [412, 593] on div "Two pieces tray box" at bounding box center [408, 598] width 175 height 26
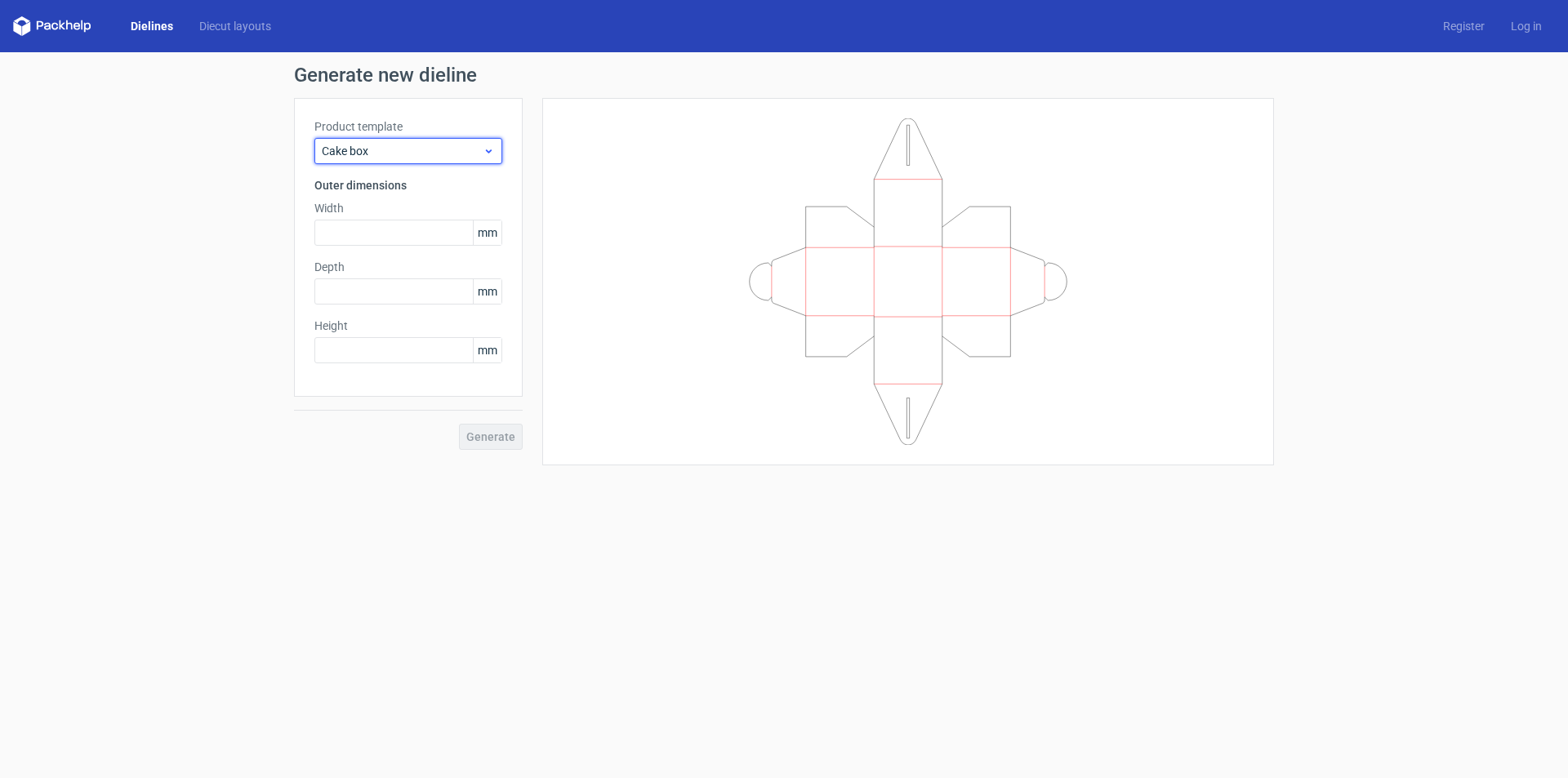
click at [489, 150] on icon at bounding box center [489, 151] width 12 height 13
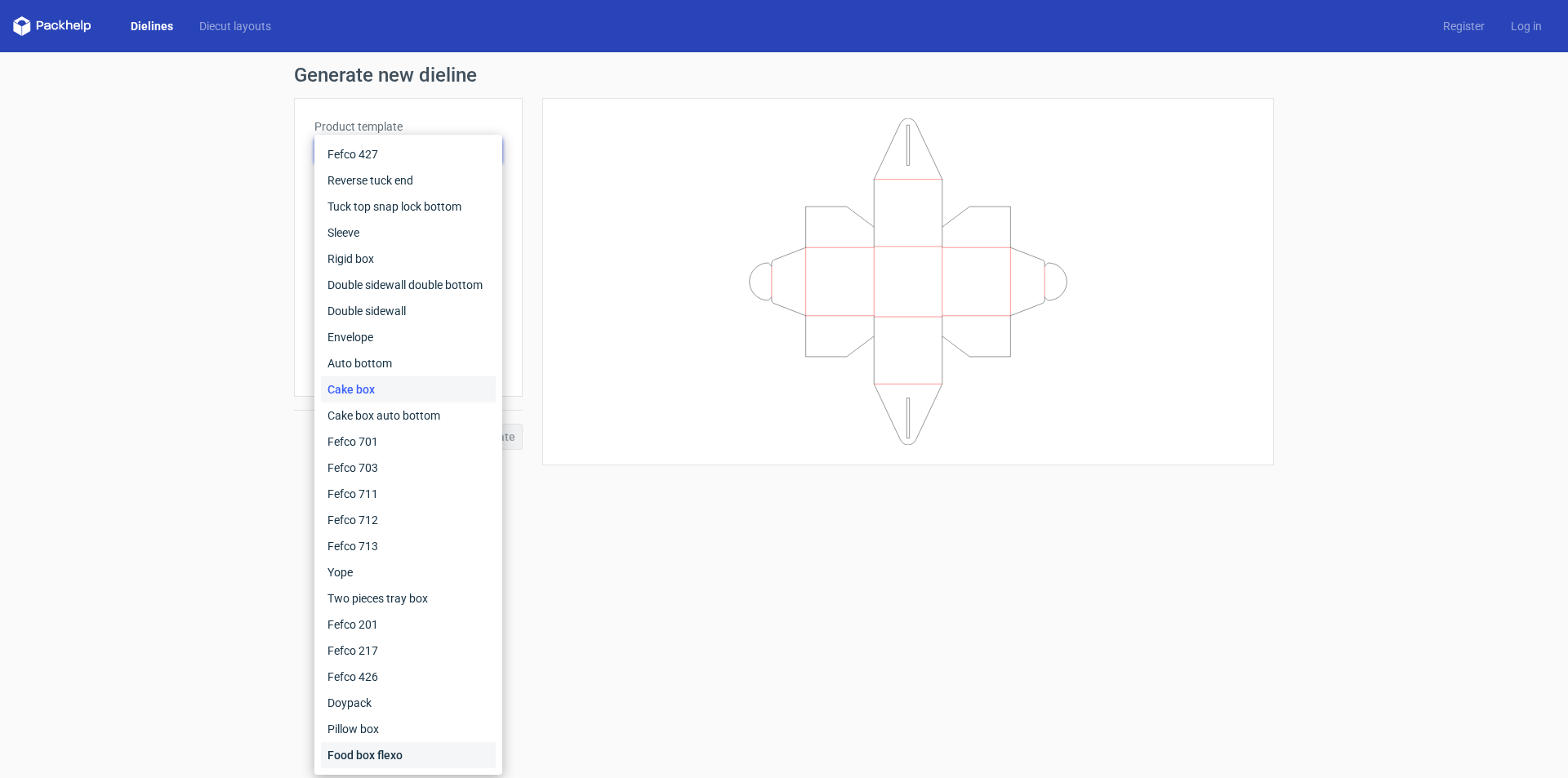
click at [389, 750] on div "Food box flexo" at bounding box center [408, 755] width 175 height 26
